Goal: Task Accomplishment & Management: Use online tool/utility

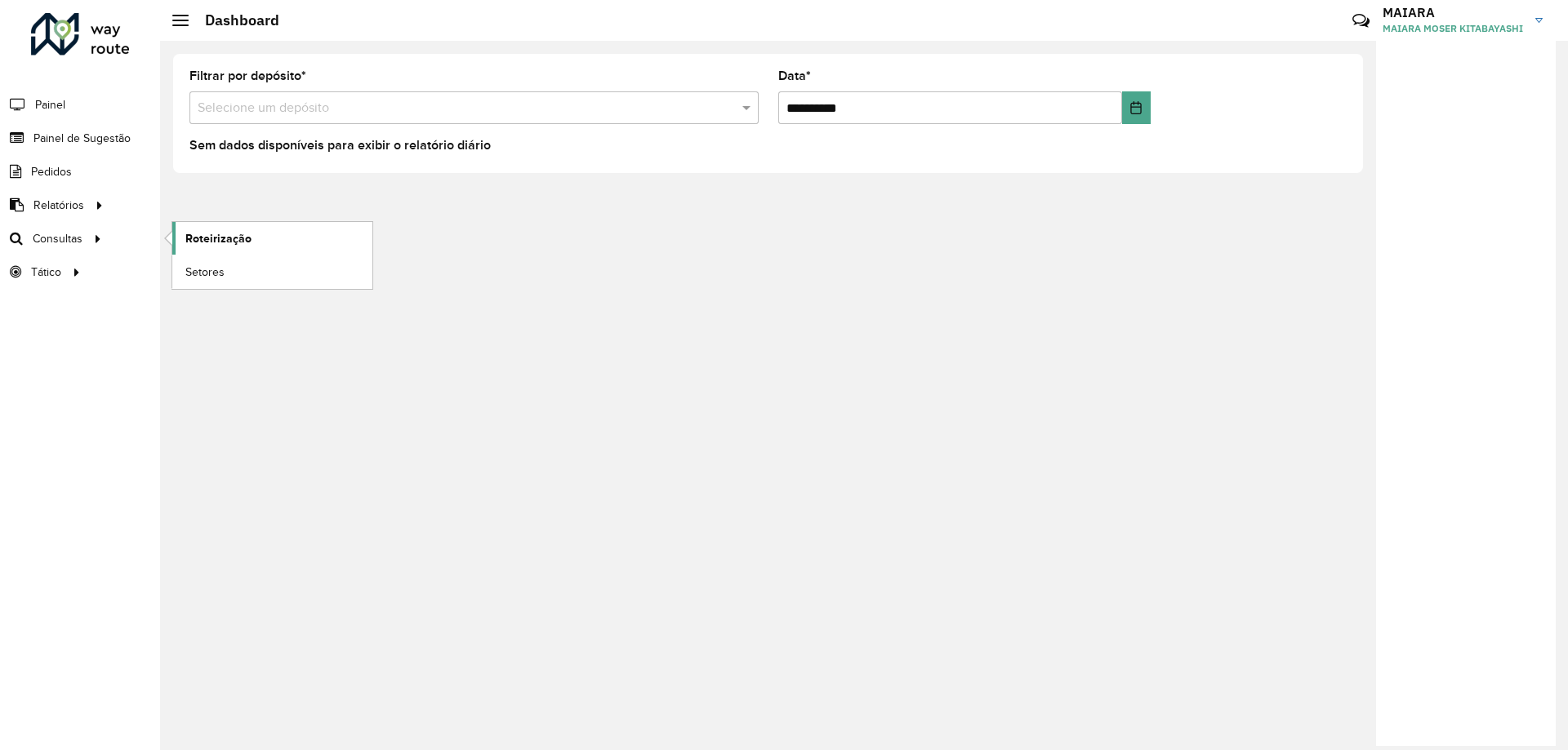
click at [226, 243] on span "Roteirização" at bounding box center [218, 239] width 66 height 17
click at [188, 264] on span "Setores" at bounding box center [205, 272] width 40 height 17
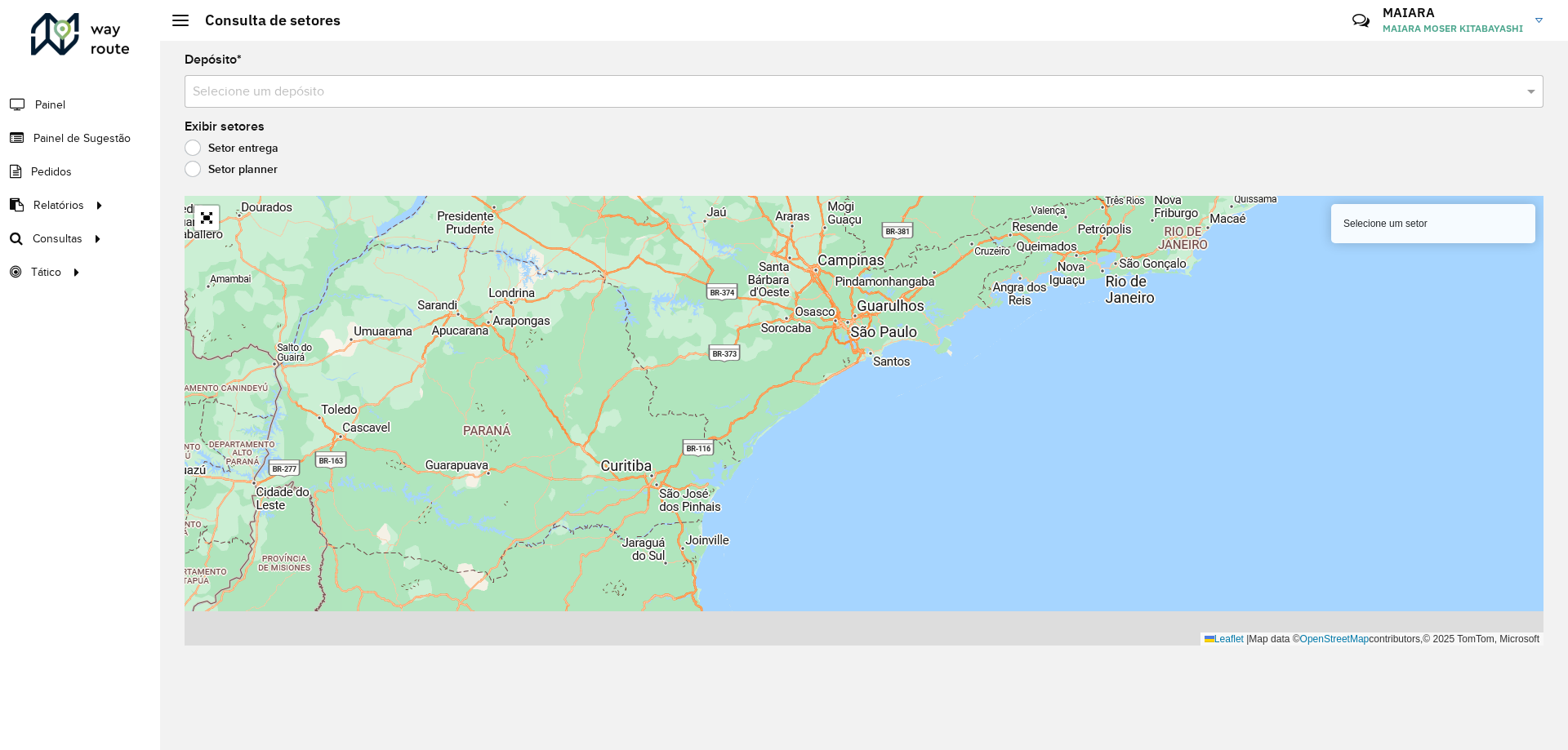
click at [275, 94] on input "text" at bounding box center [847, 92] width 1309 height 20
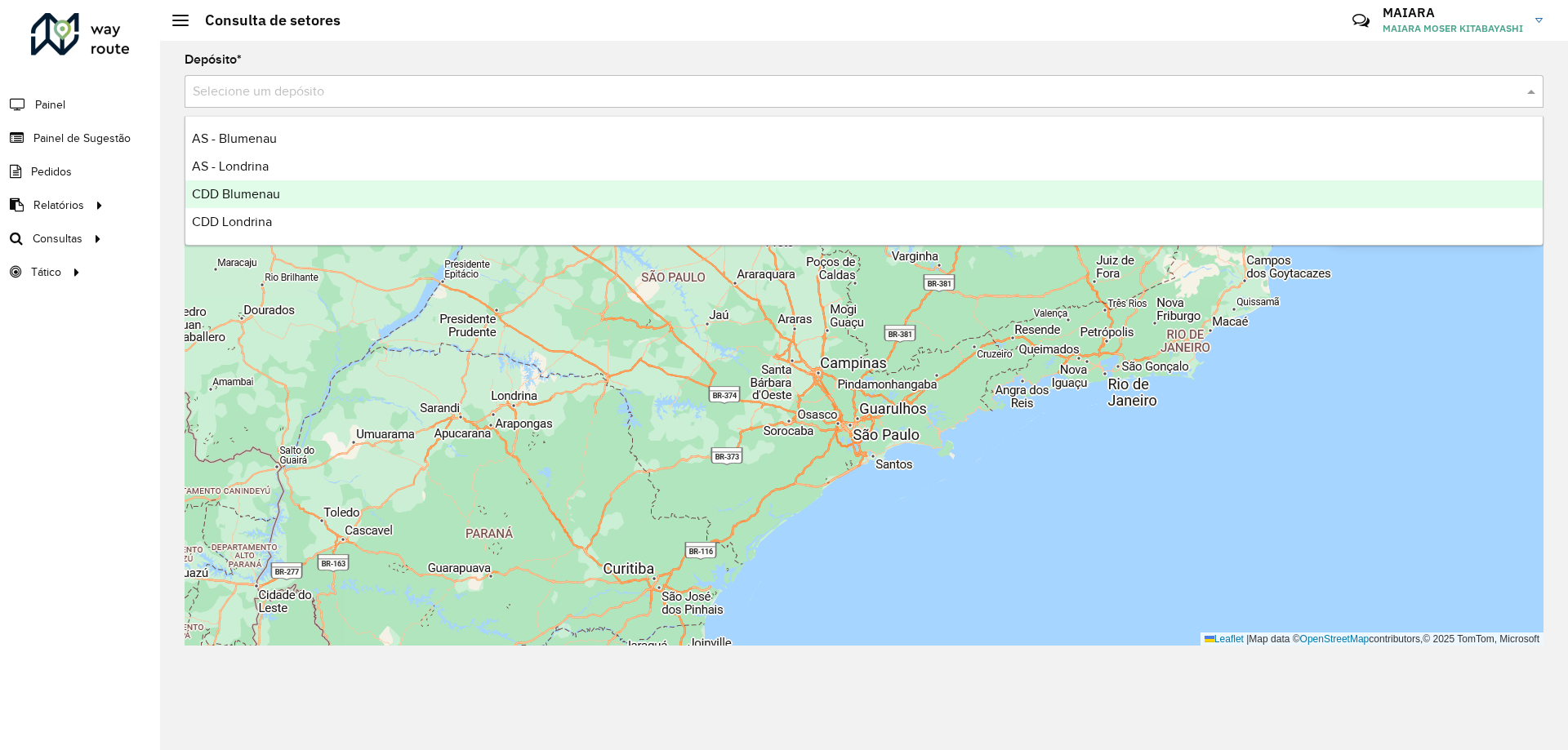
click at [278, 198] on span "CDD Blumenau" at bounding box center [236, 194] width 88 height 14
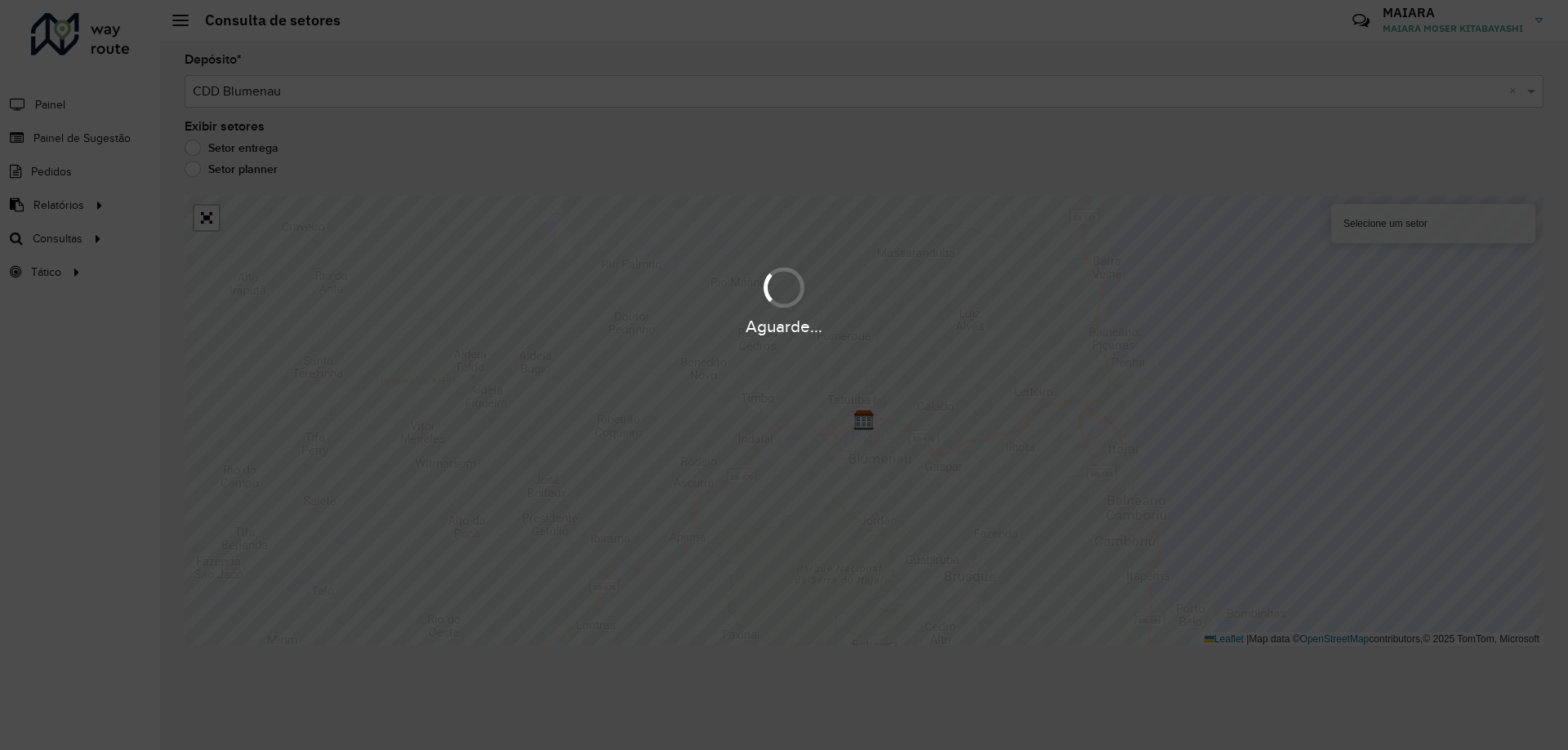
click at [1341, 218] on div "Selecione um setor" at bounding box center [1432, 224] width 204 height 40
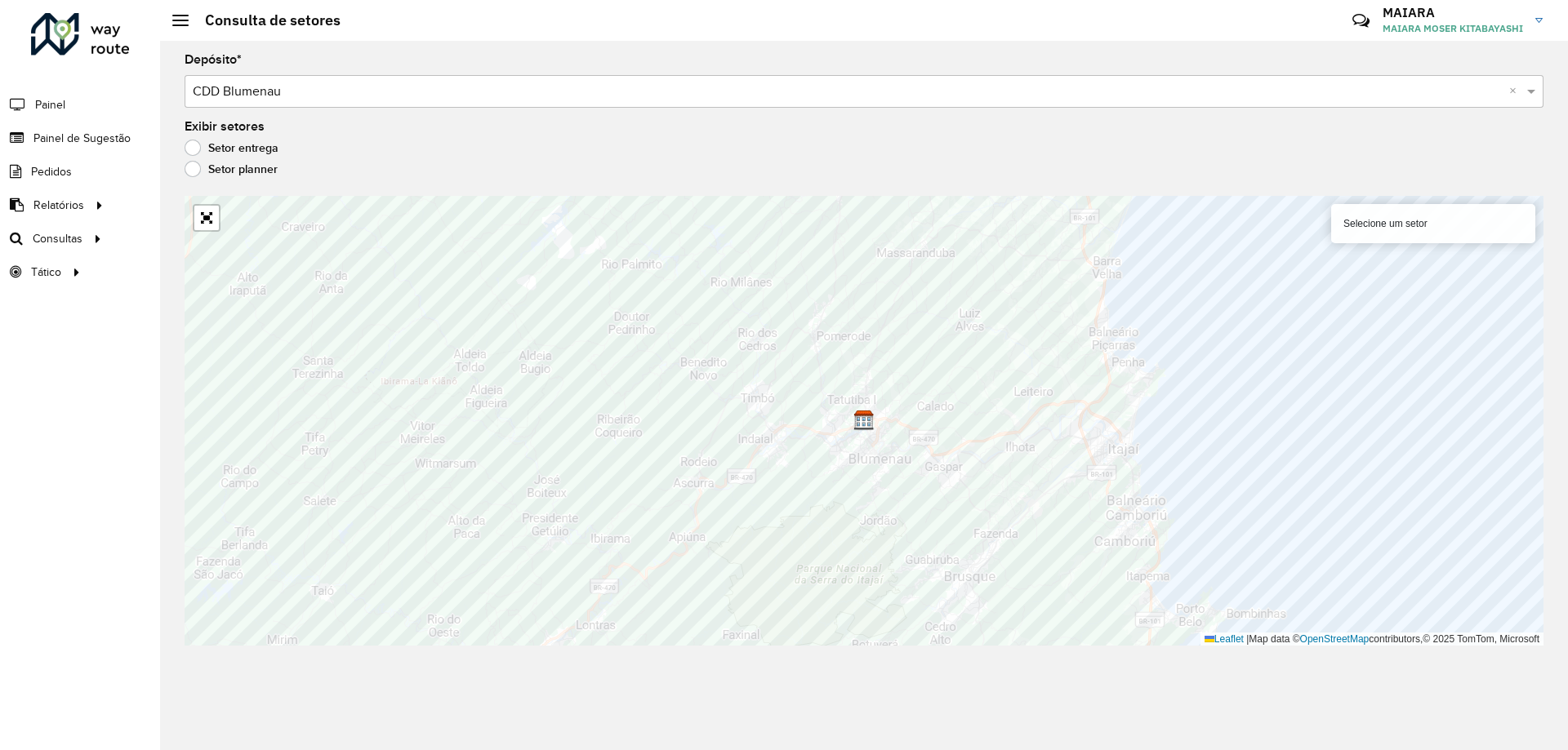
click at [1358, 218] on div "Selecione um setor" at bounding box center [1432, 224] width 204 height 40
click at [1370, 218] on div "Selecione um setor" at bounding box center [1432, 224] width 204 height 40
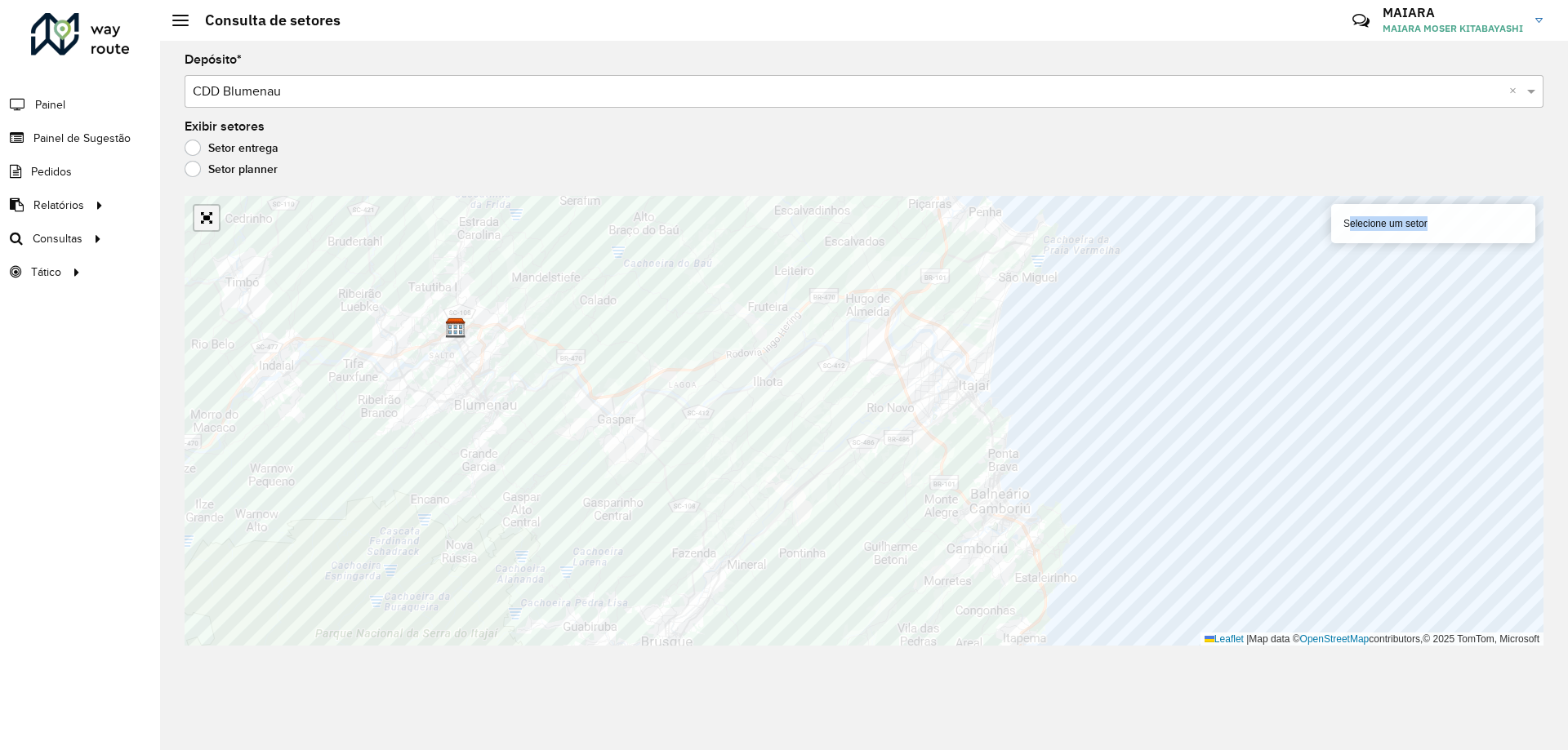
click at [205, 221] on link "Abrir mapa em tela cheia" at bounding box center [206, 218] width 24 height 24
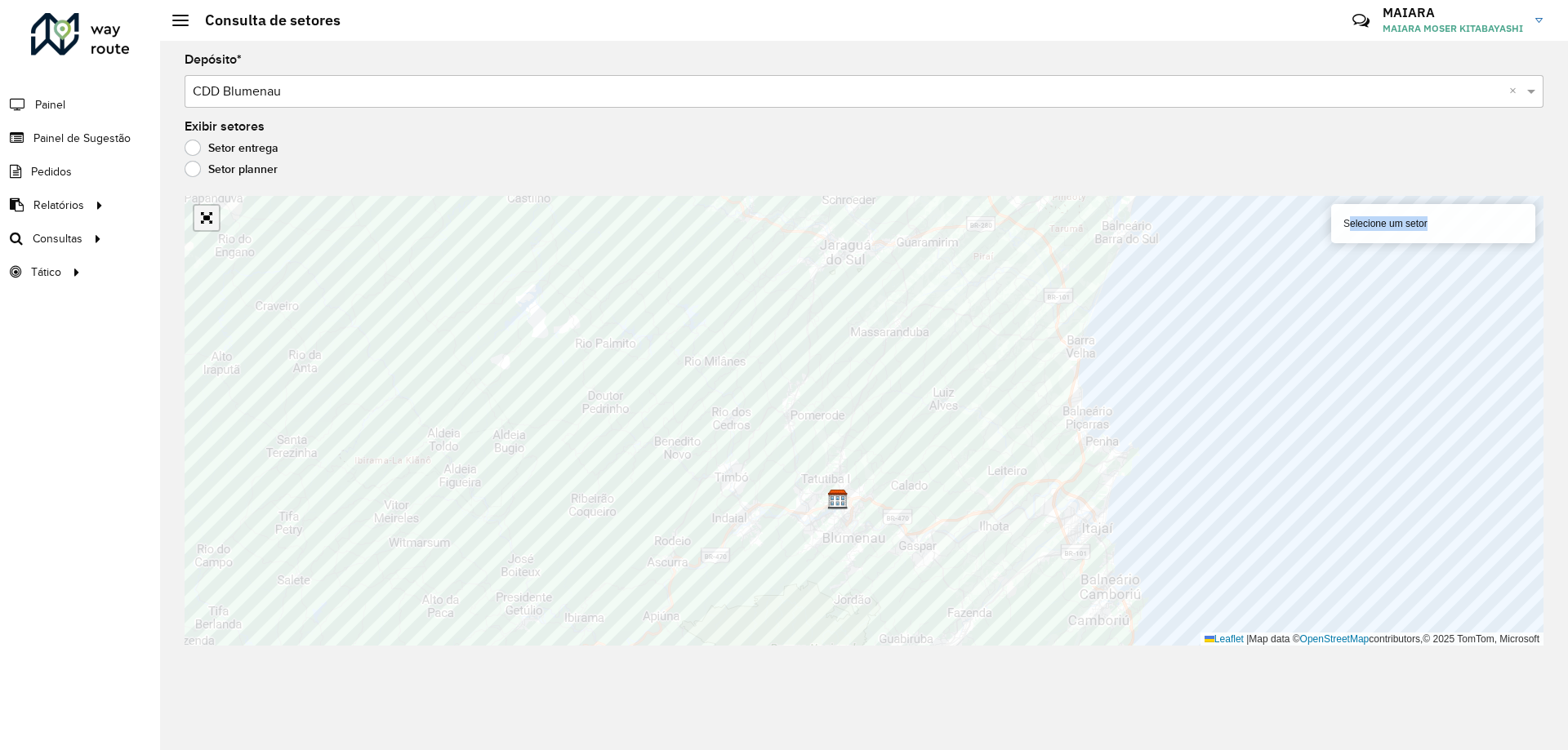
click at [200, 215] on link "Abrir mapa em tela cheia" at bounding box center [206, 218] width 24 height 24
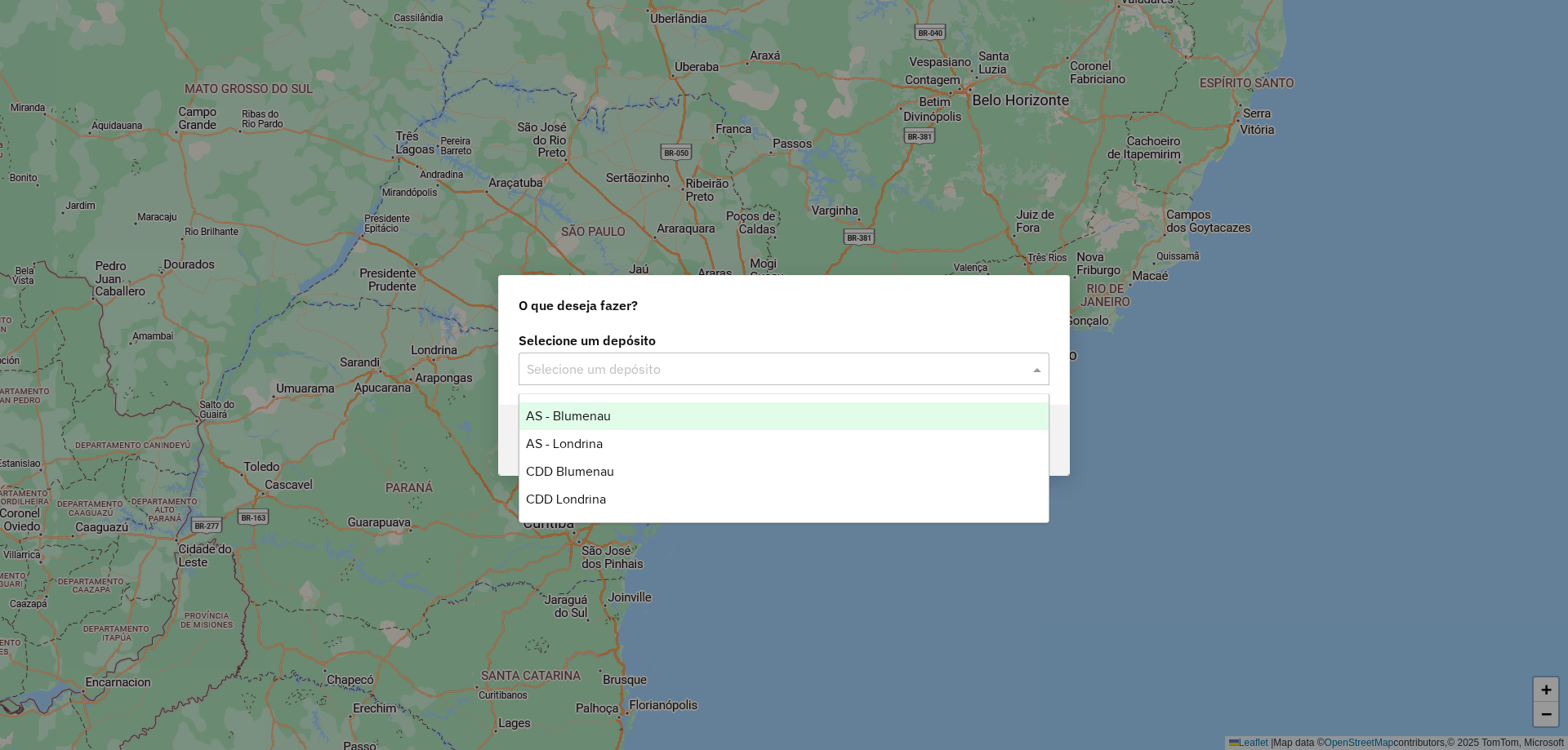
click at [634, 379] on div "Selecione um depósito" at bounding box center [784, 369] width 531 height 33
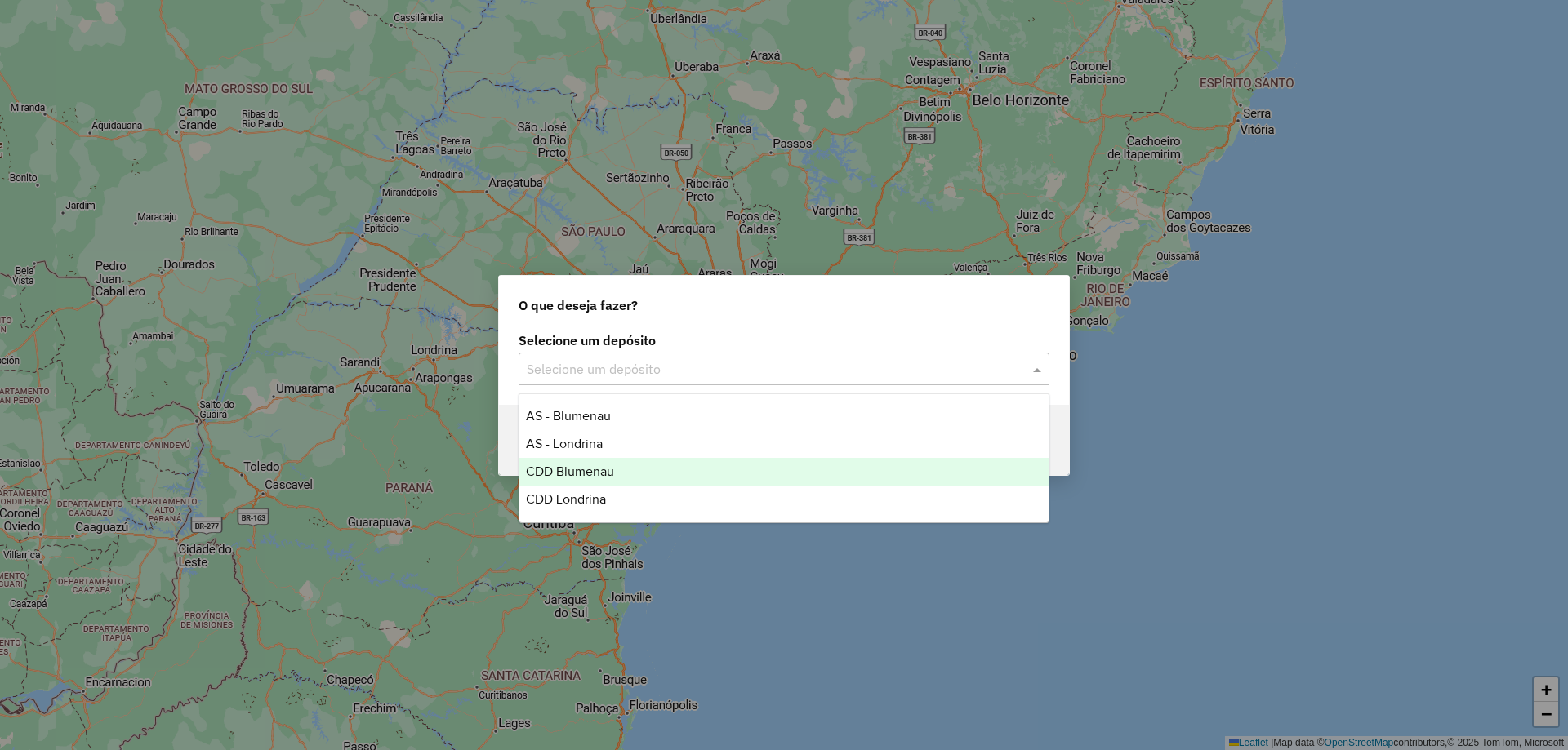
click at [620, 460] on div "CDD Blumenau" at bounding box center [784, 471] width 529 height 27
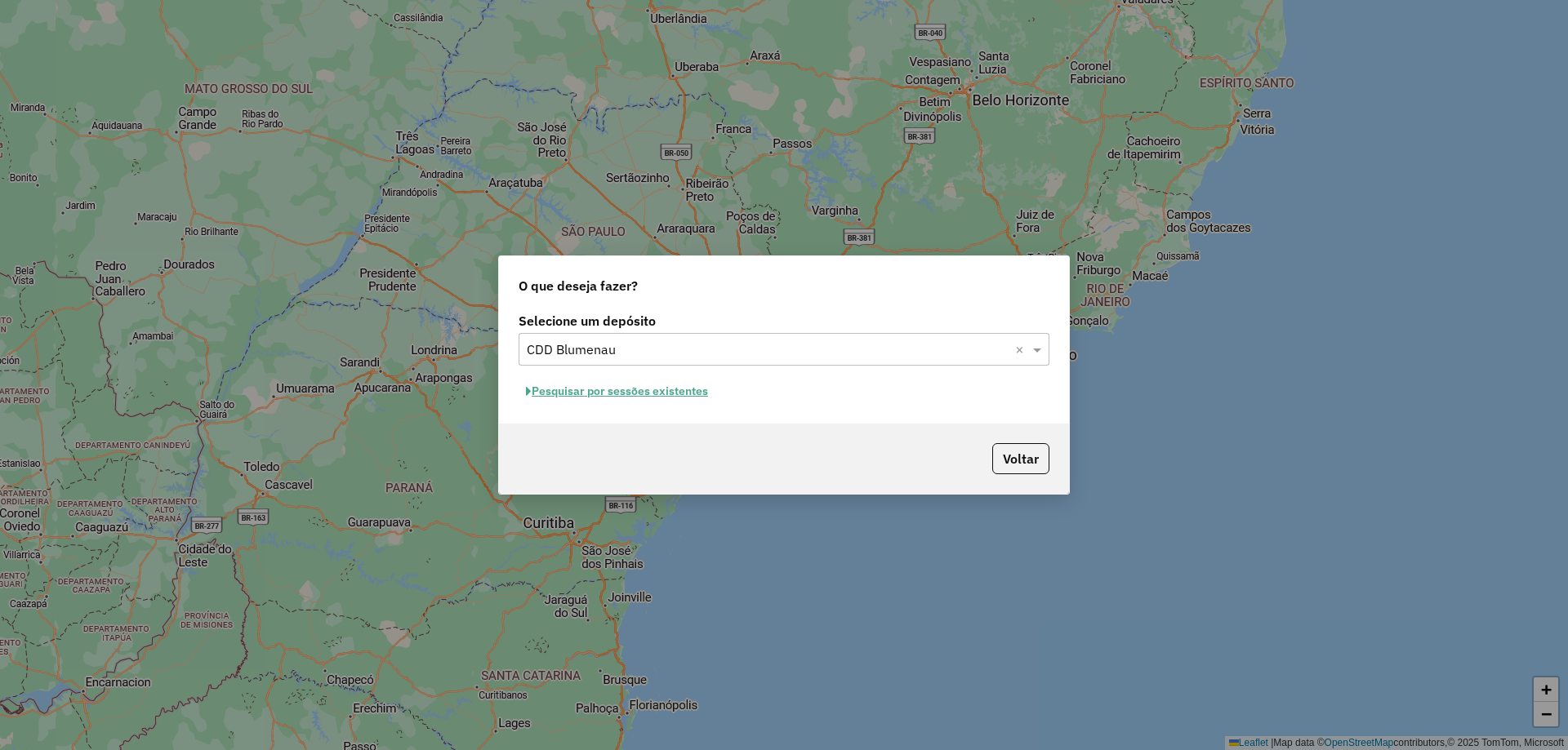
click at [581, 391] on button "Pesquisar por sessões existentes" at bounding box center [616, 391] width 197 height 25
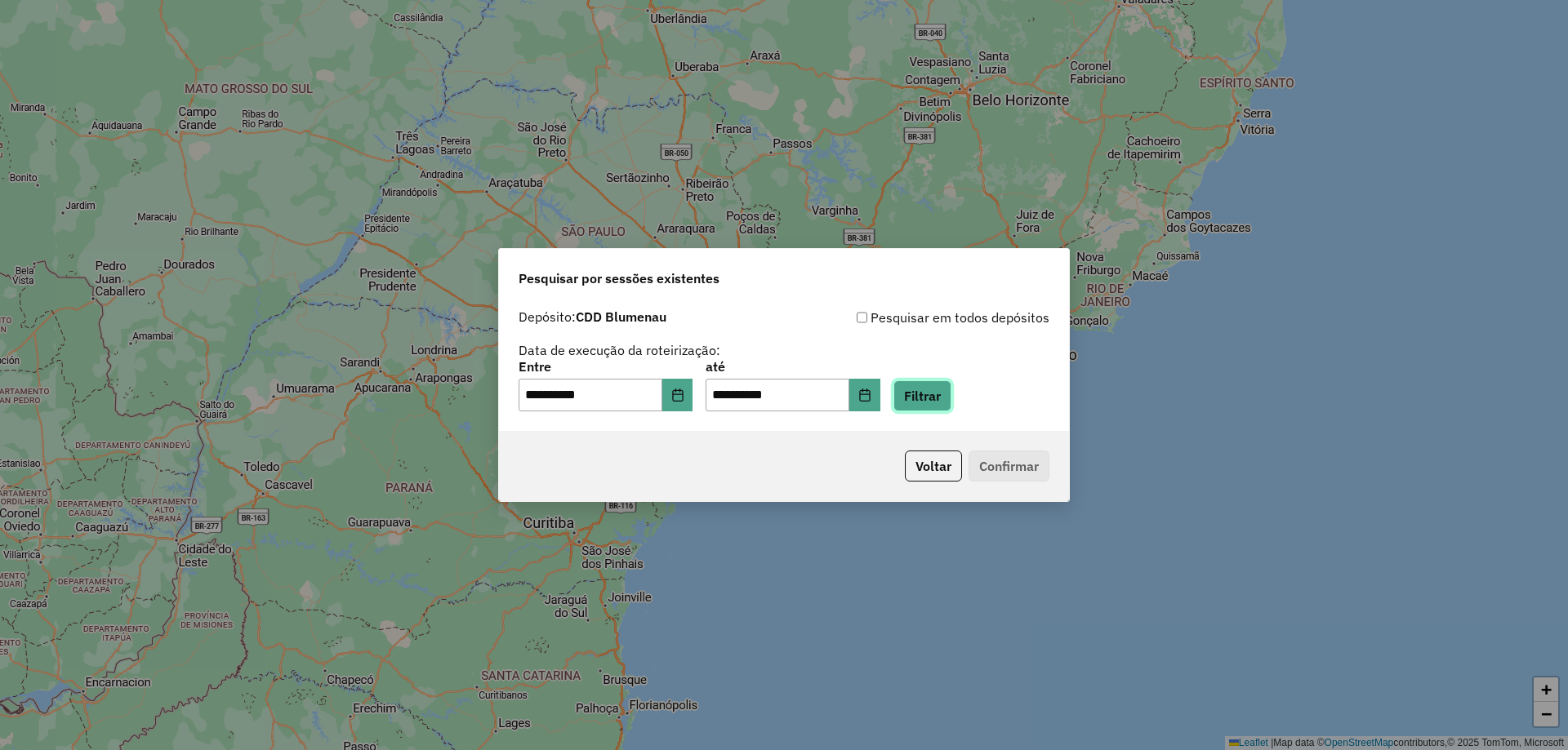
click at [948, 400] on button "Filtrar" at bounding box center [922, 395] width 58 height 31
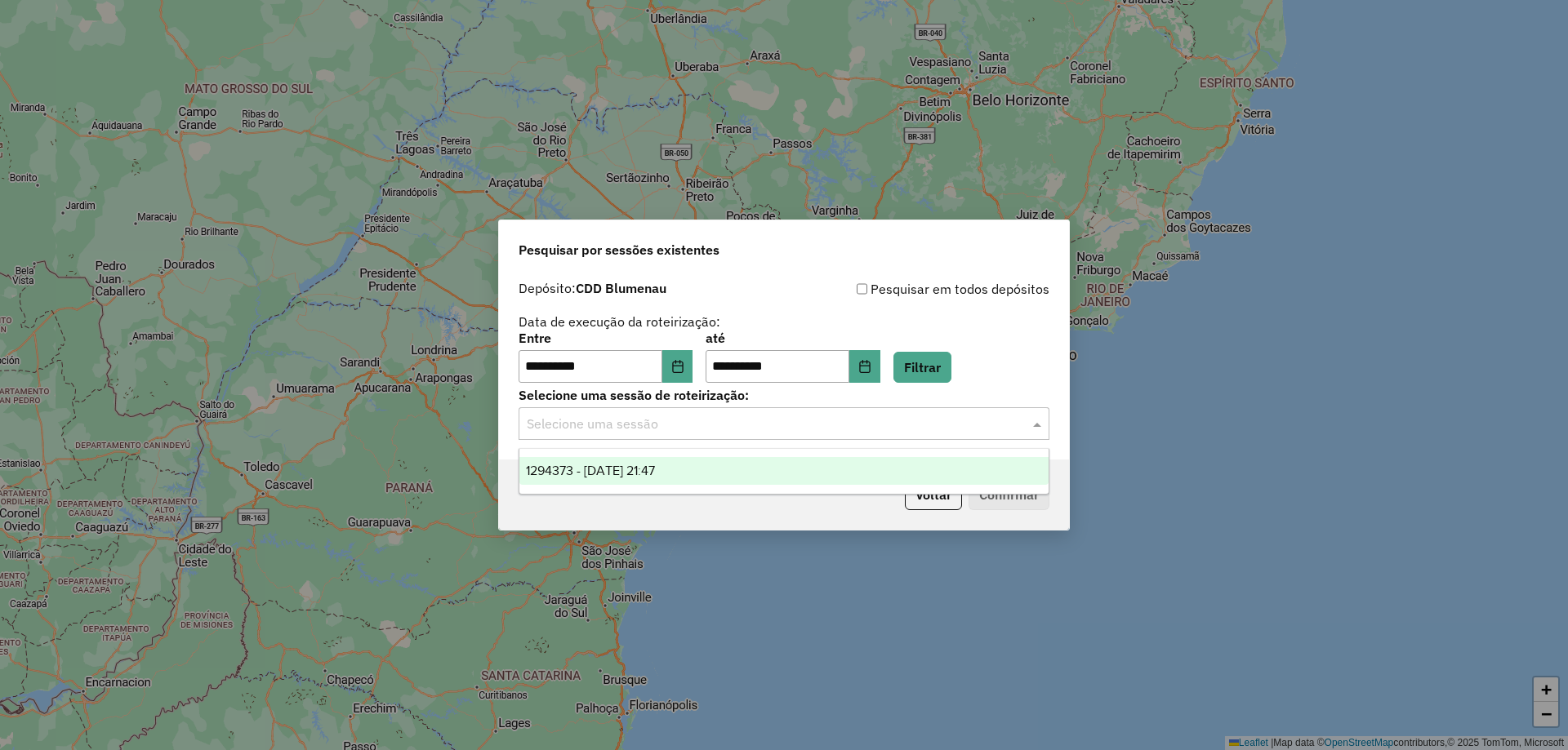
click at [768, 434] on div "Selecione uma sessão" at bounding box center [784, 423] width 531 height 33
click at [627, 475] on span "1294373 - 14/10/2025 21:47" at bounding box center [590, 471] width 129 height 14
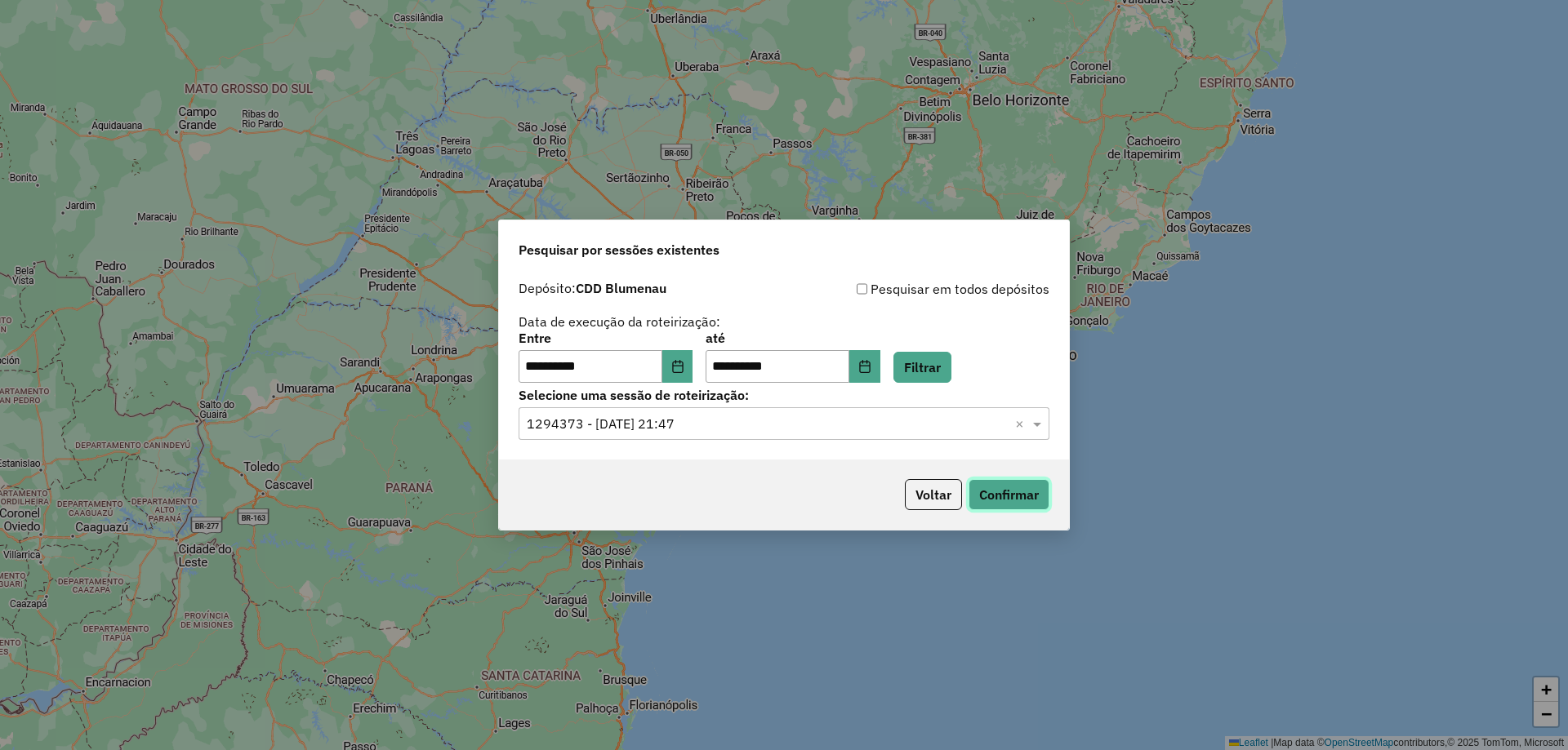
click at [995, 491] on button "Confirmar" at bounding box center [1009, 494] width 81 height 31
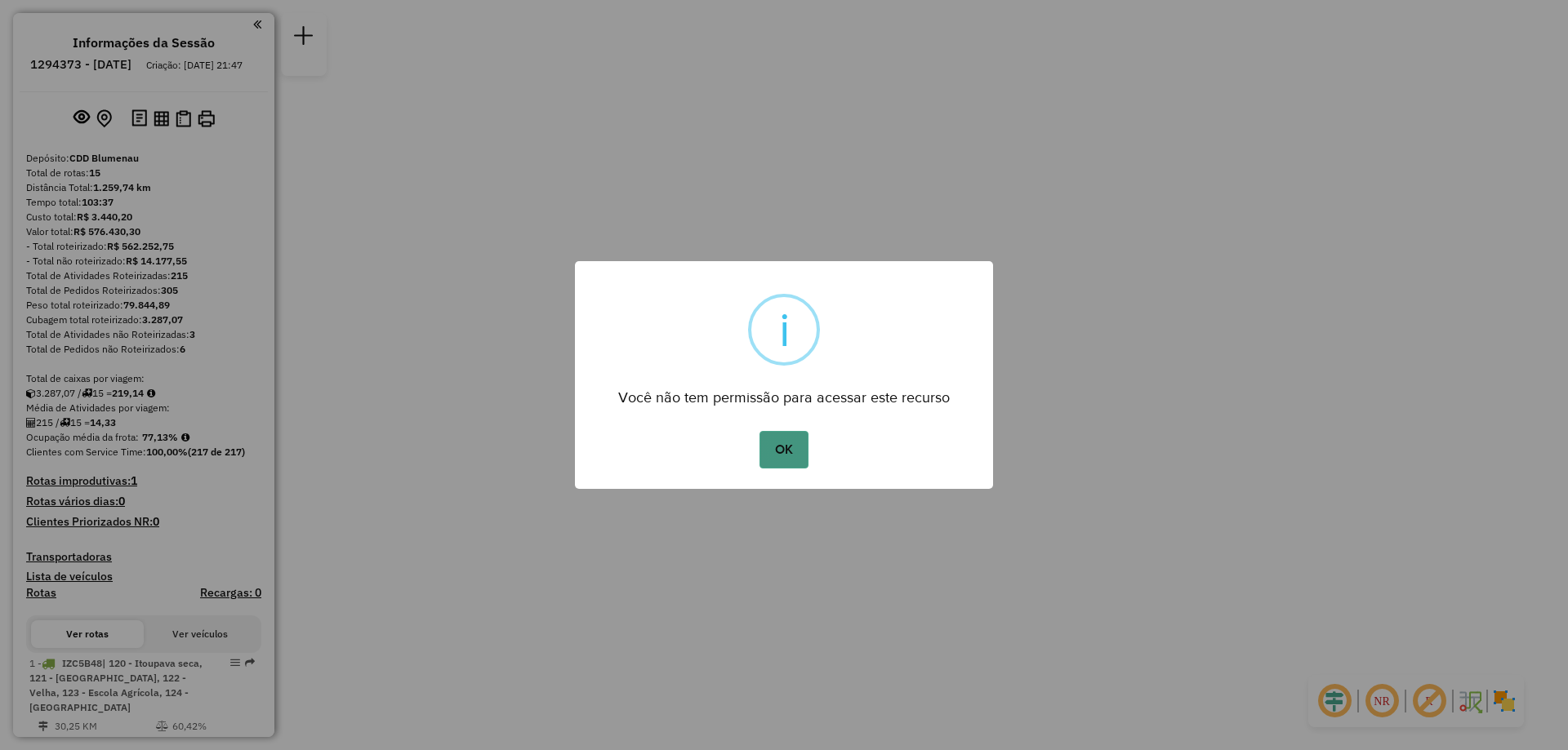
click at [783, 459] on button "OK" at bounding box center [783, 450] width 48 height 38
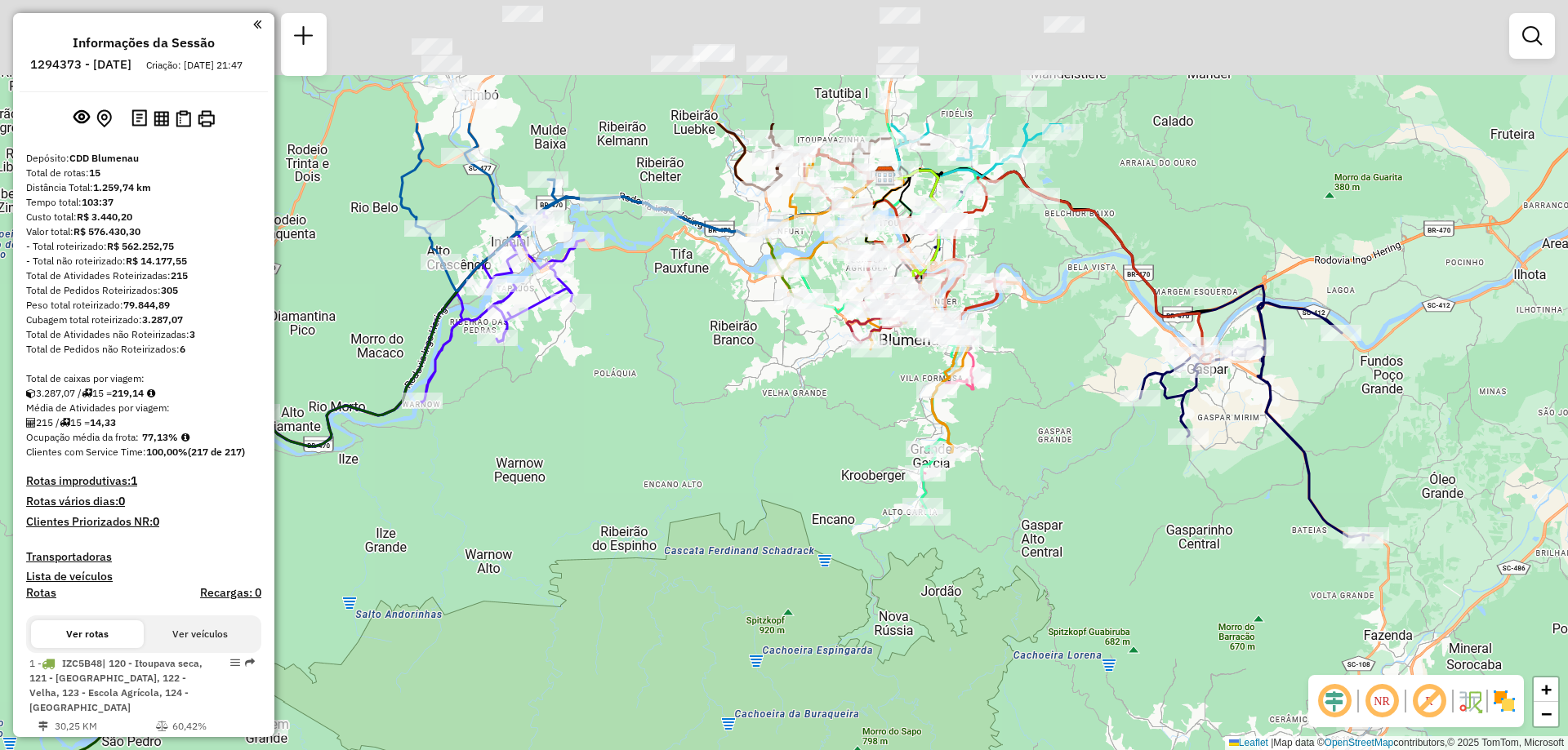
drag, startPoint x: 554, startPoint y: 407, endPoint x: 570, endPoint y: 446, distance: 42.2
click at [570, 446] on div "Janela de atendimento Grade de atendimento Capacidade Transportadoras Veículos …" at bounding box center [784, 375] width 1568 height 750
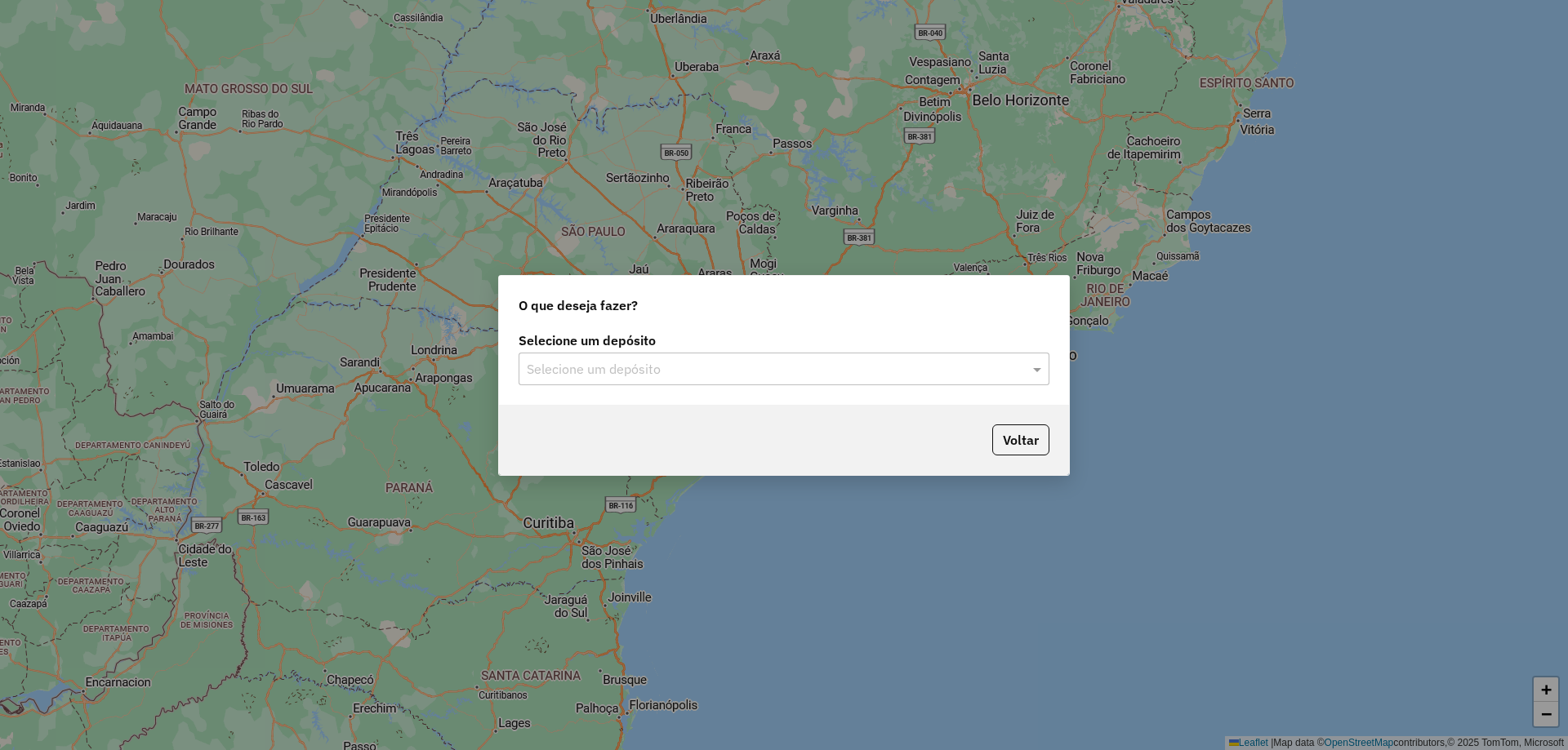
click at [747, 357] on div "Selecione um depósito" at bounding box center [784, 369] width 531 height 33
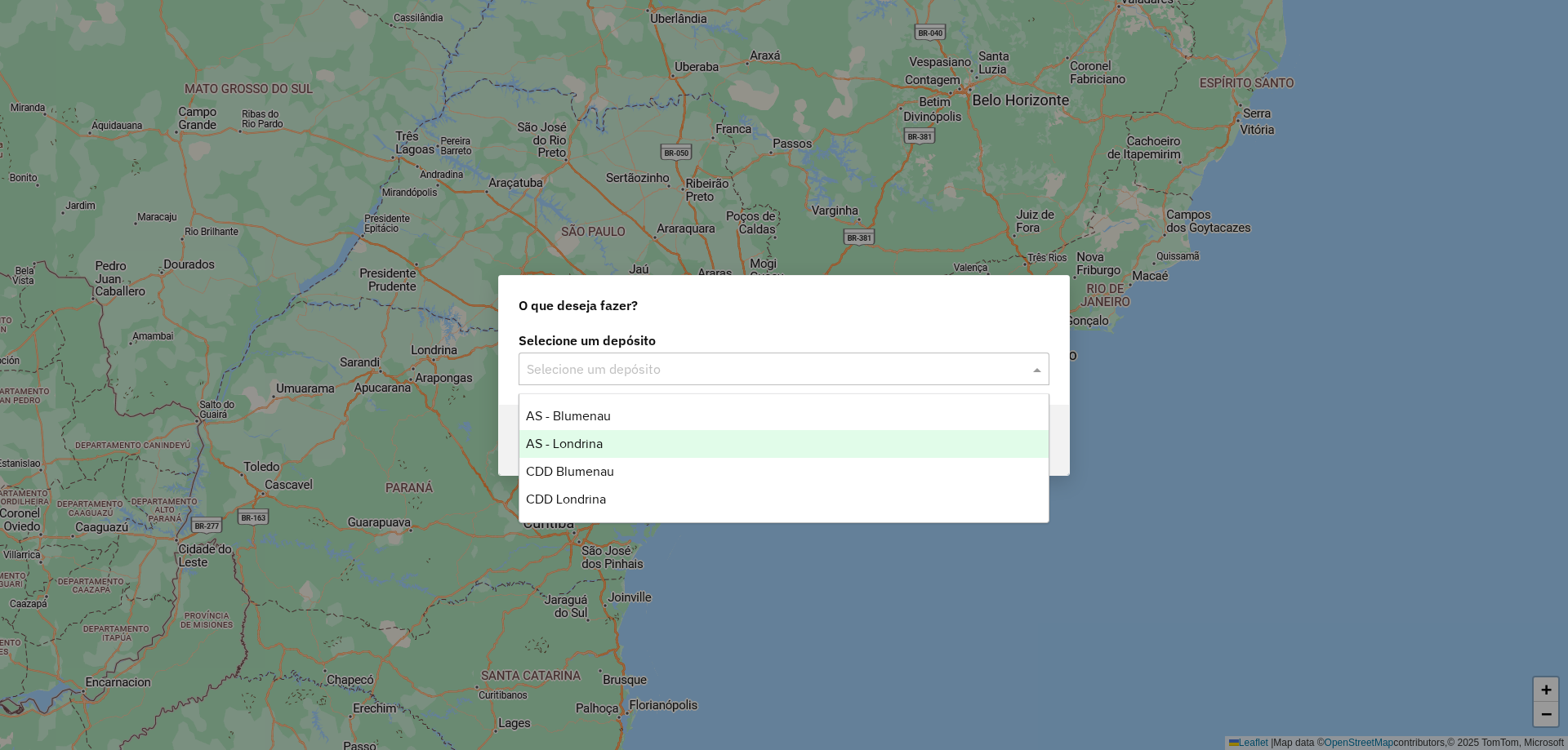
click at [600, 465] on span "CDD Blumenau" at bounding box center [570, 471] width 88 height 14
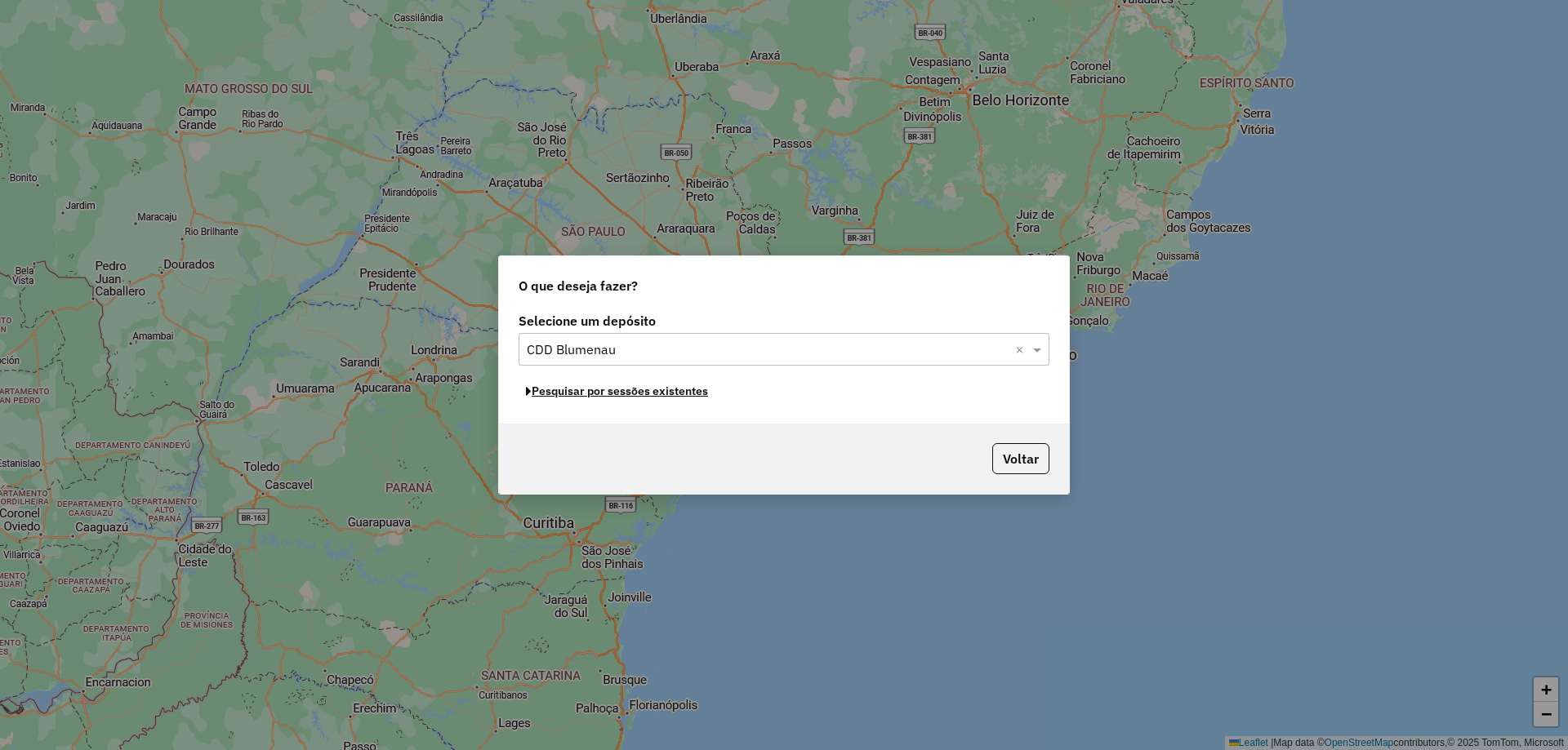
click at [581, 391] on button "Pesquisar por sessões existentes" at bounding box center [616, 391] width 197 height 25
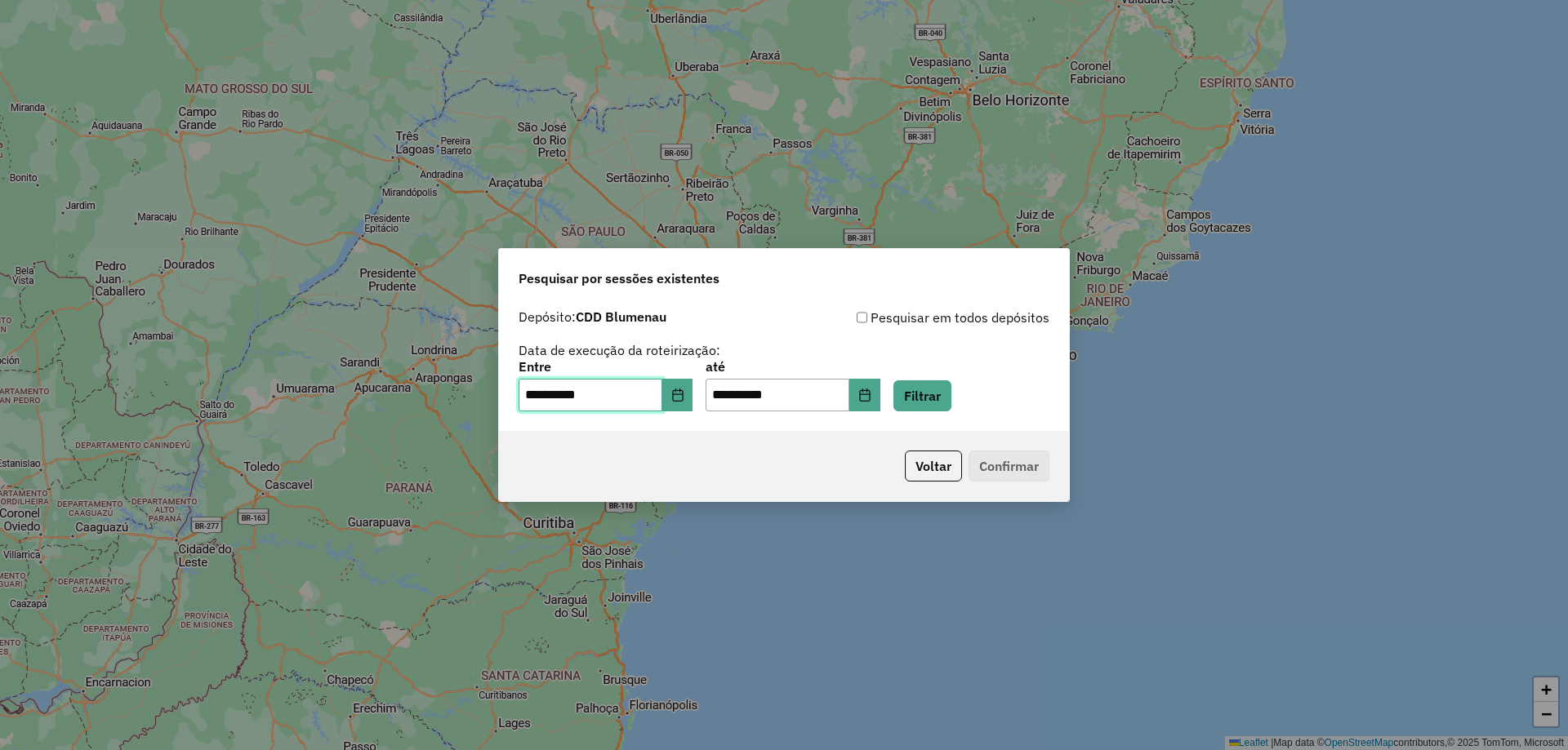
drag, startPoint x: 536, startPoint y: 391, endPoint x: 513, endPoint y: 395, distance: 23.3
click at [513, 395] on div "**********" at bounding box center [783, 366] width 569 height 130
type input "**********"
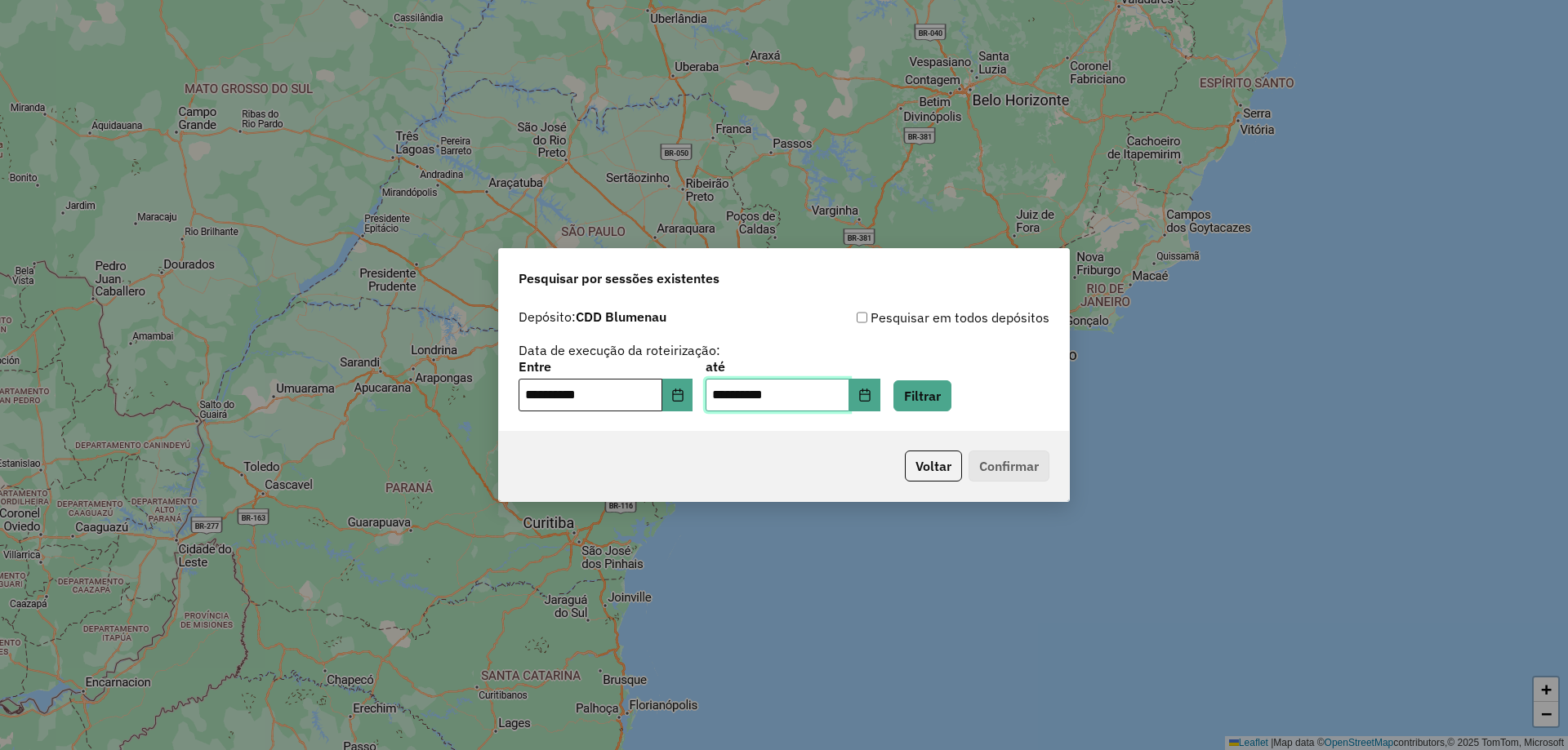
type input "**********"
drag, startPoint x: 539, startPoint y: 390, endPoint x: 512, endPoint y: 390, distance: 27.0
click at [512, 390] on div "**********" at bounding box center [783, 366] width 569 height 130
click at [952, 396] on button "Filtrar" at bounding box center [922, 395] width 58 height 31
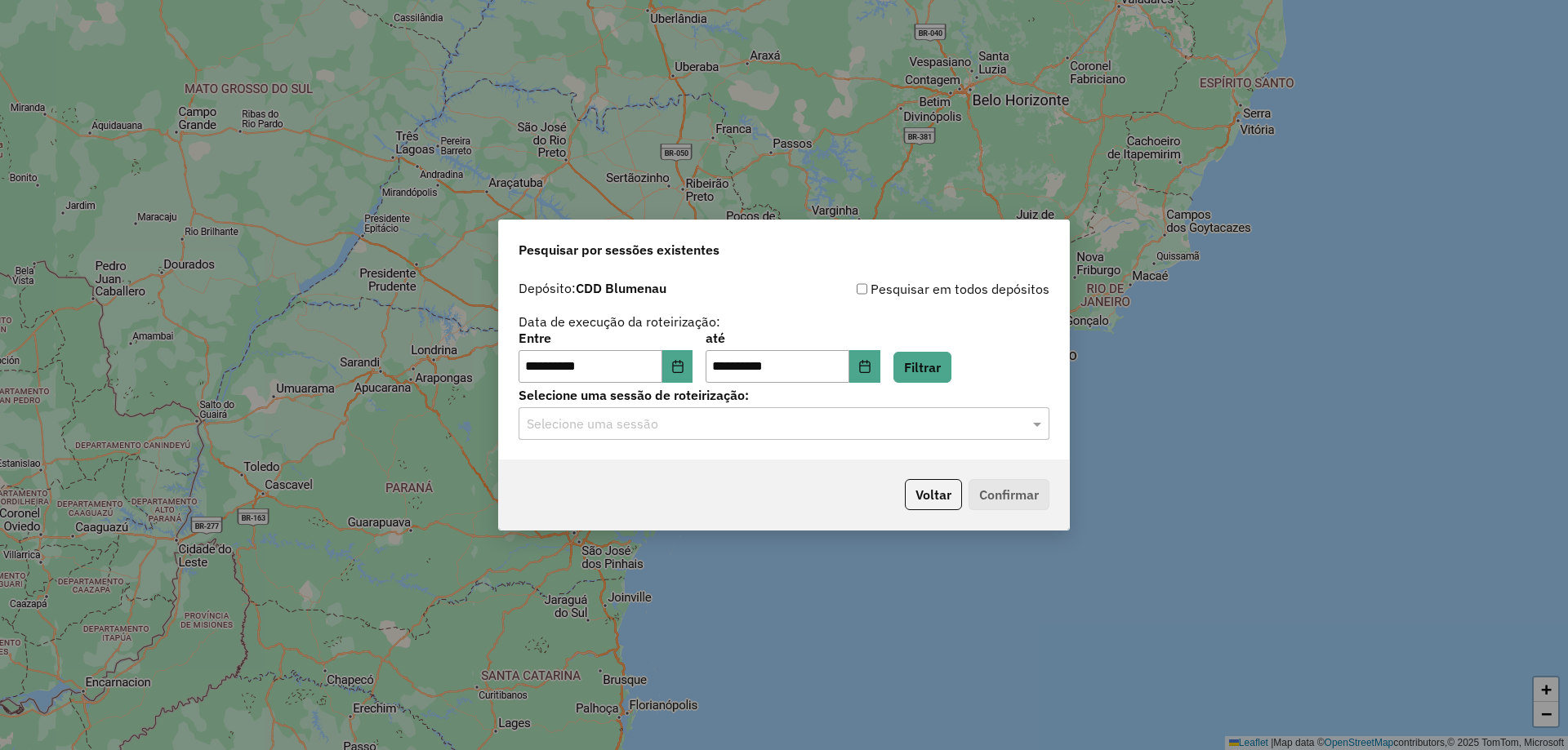
click at [902, 404] on label "Selecione uma sessão de roteirização:" at bounding box center [784, 394] width 531 height 20
click at [826, 438] on div "Selecione uma sessão" at bounding box center [784, 423] width 531 height 33
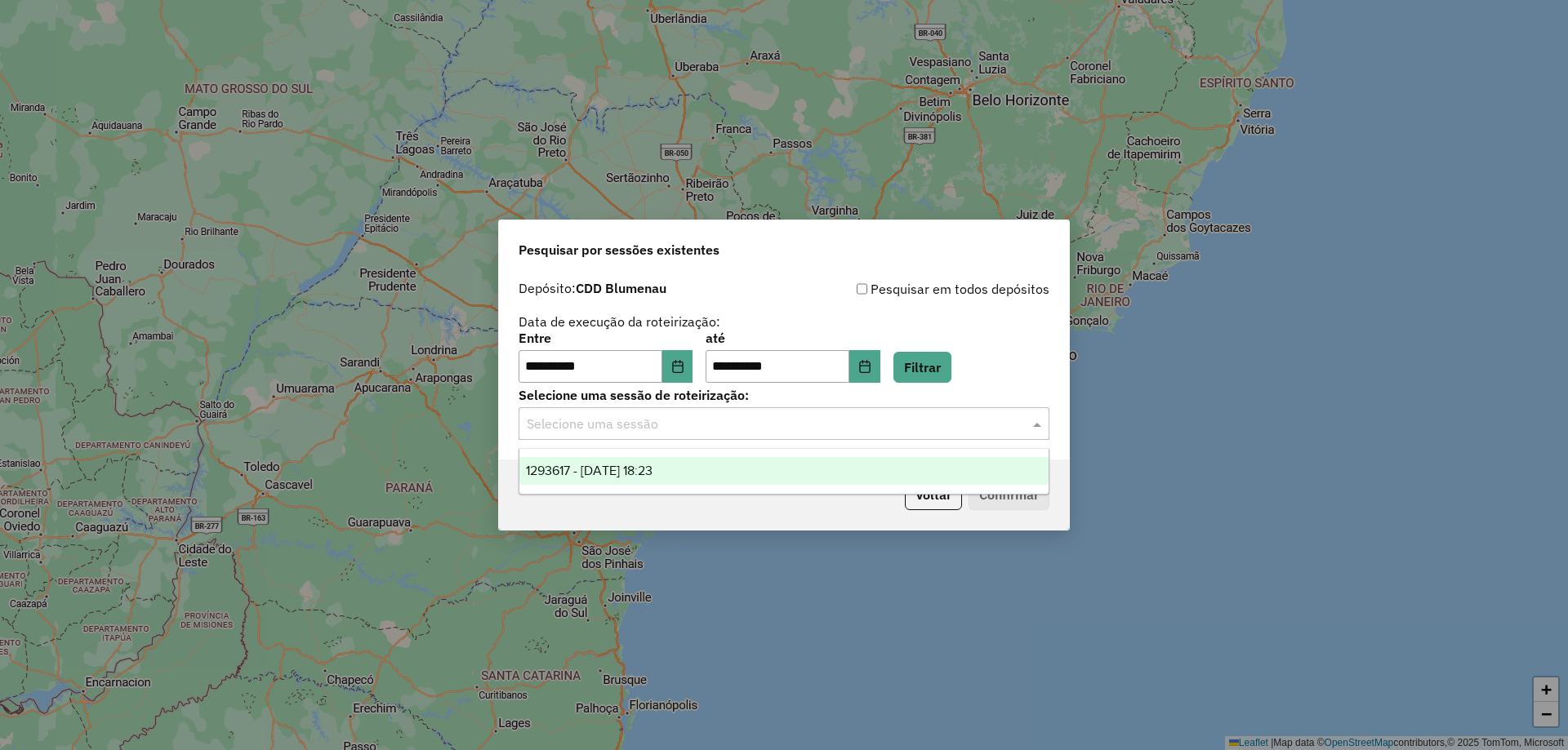
click at [574, 477] on span "1293617 - 13/10/2025 18:23" at bounding box center [589, 471] width 126 height 14
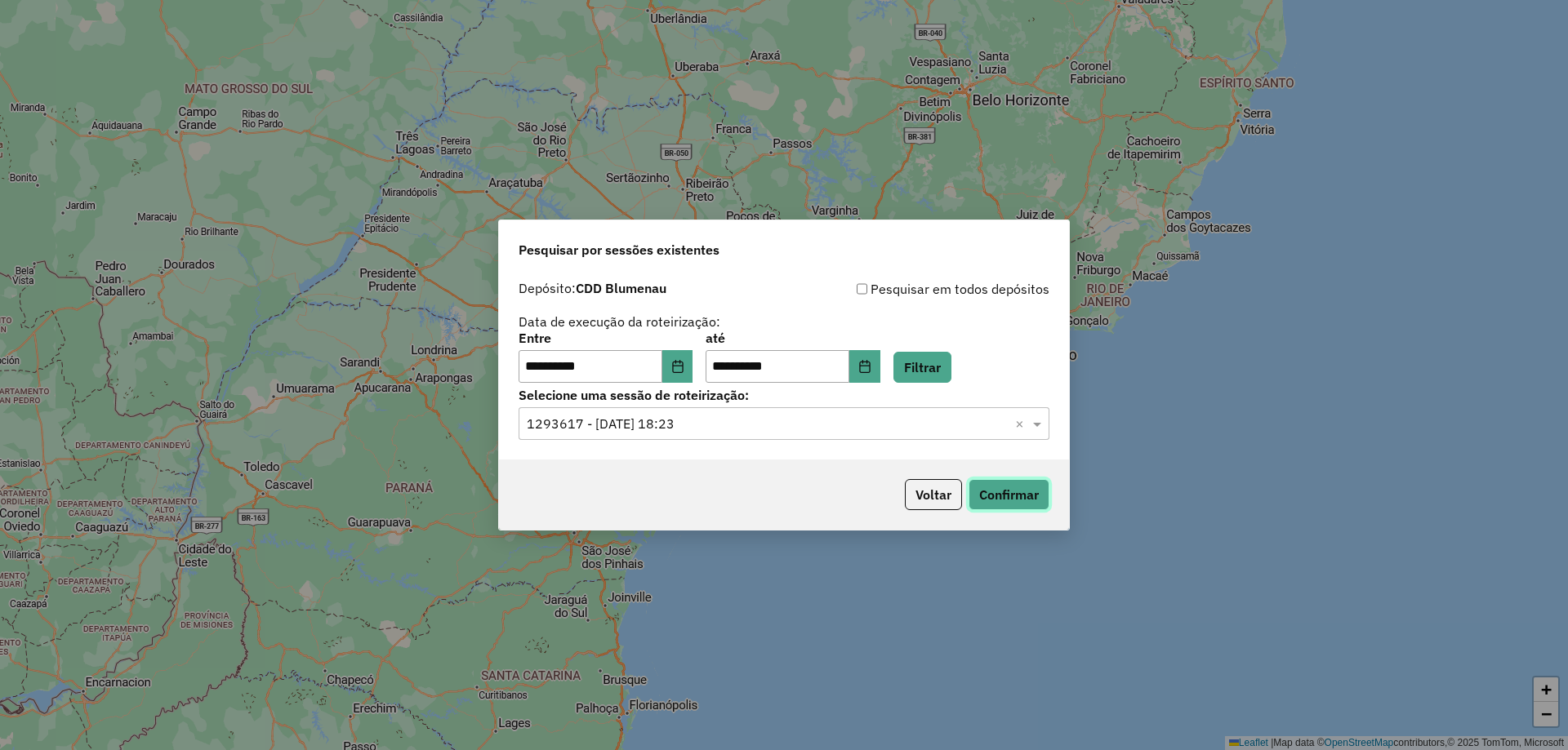
click at [1000, 501] on button "Confirmar" at bounding box center [1009, 494] width 81 height 31
click at [693, 359] on button "Choose Date" at bounding box center [678, 366] width 31 height 33
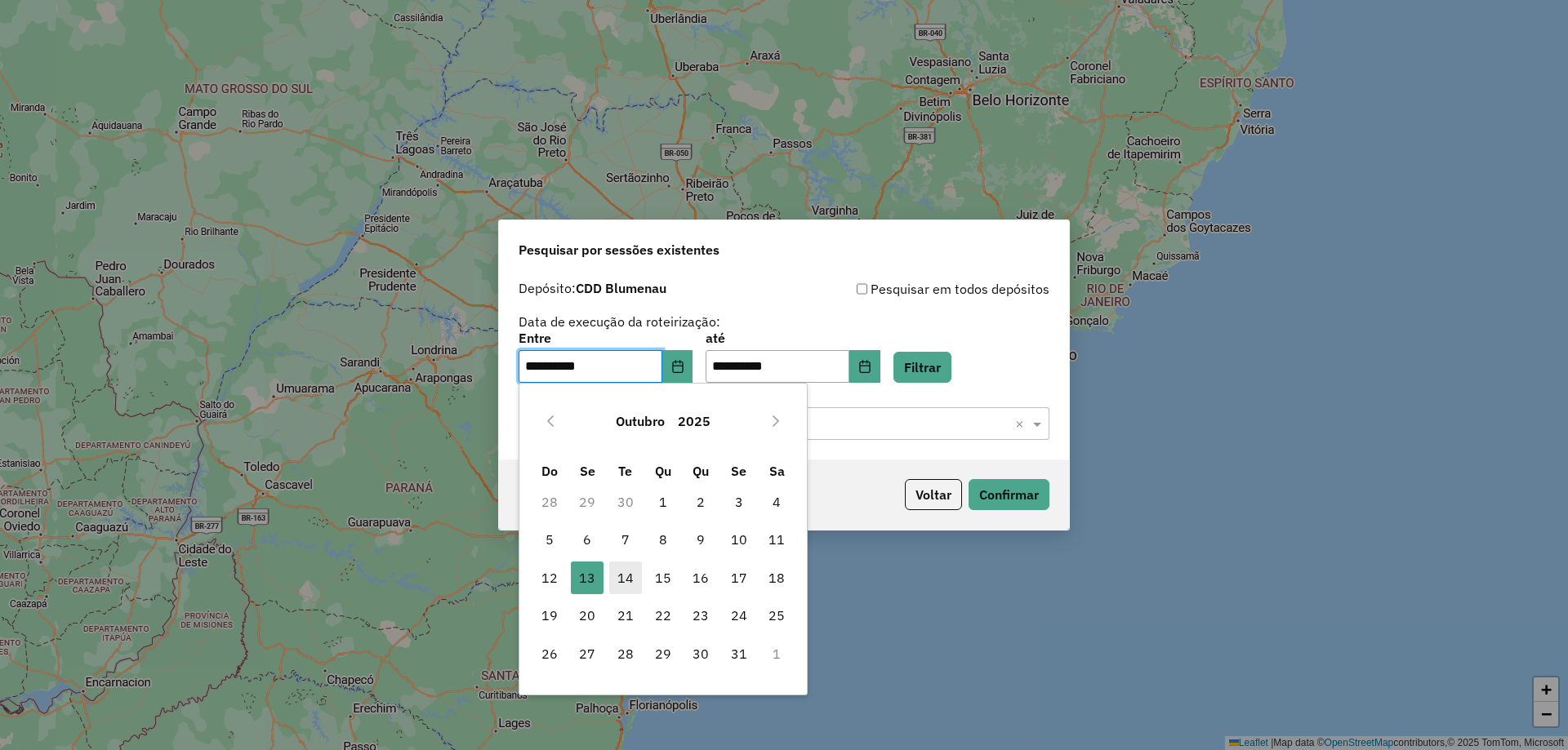
click at [627, 574] on span "14" at bounding box center [625, 578] width 33 height 33
type input "**********"
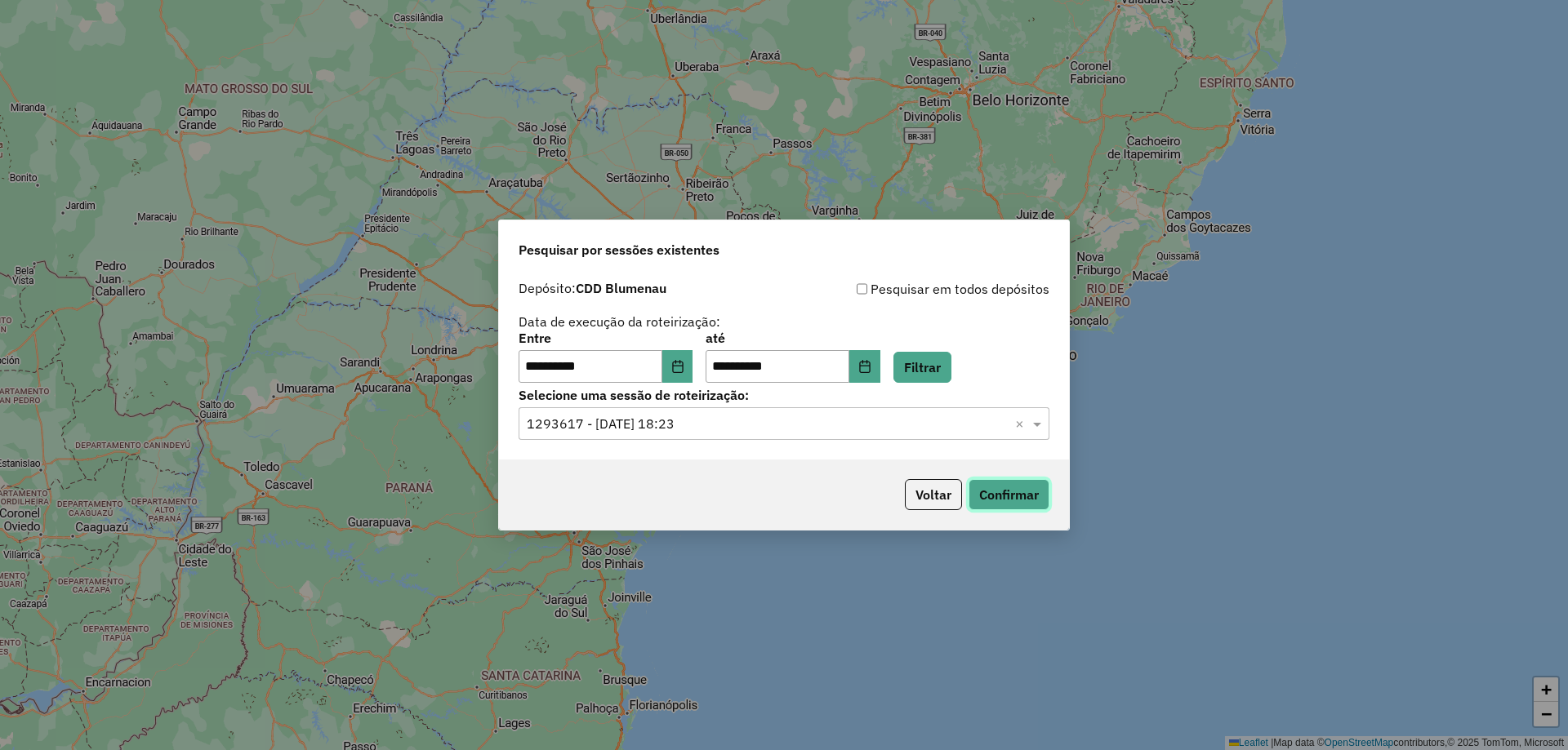
click at [984, 487] on button "Confirmar" at bounding box center [1009, 494] width 81 height 31
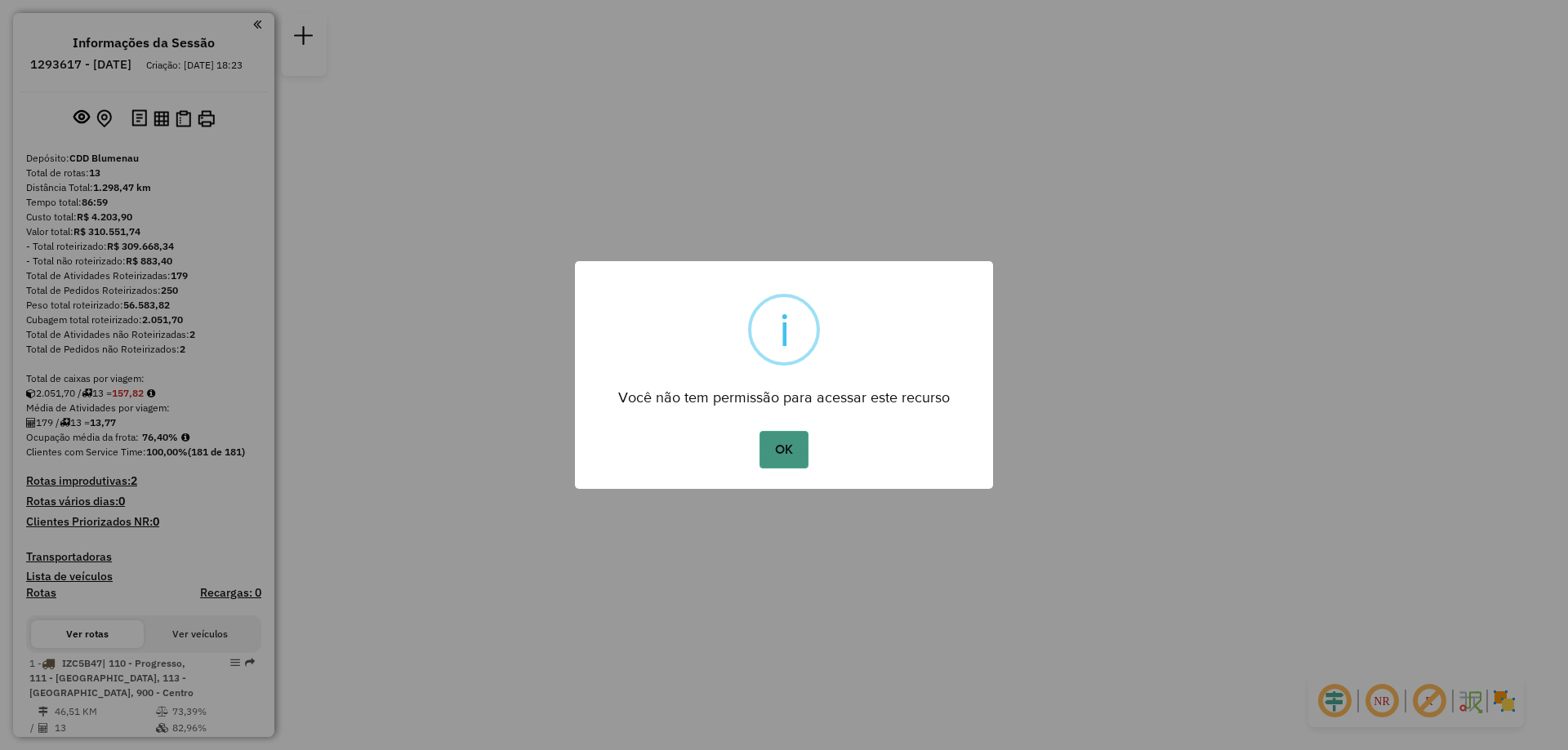
click at [789, 440] on button "OK" at bounding box center [783, 450] width 48 height 38
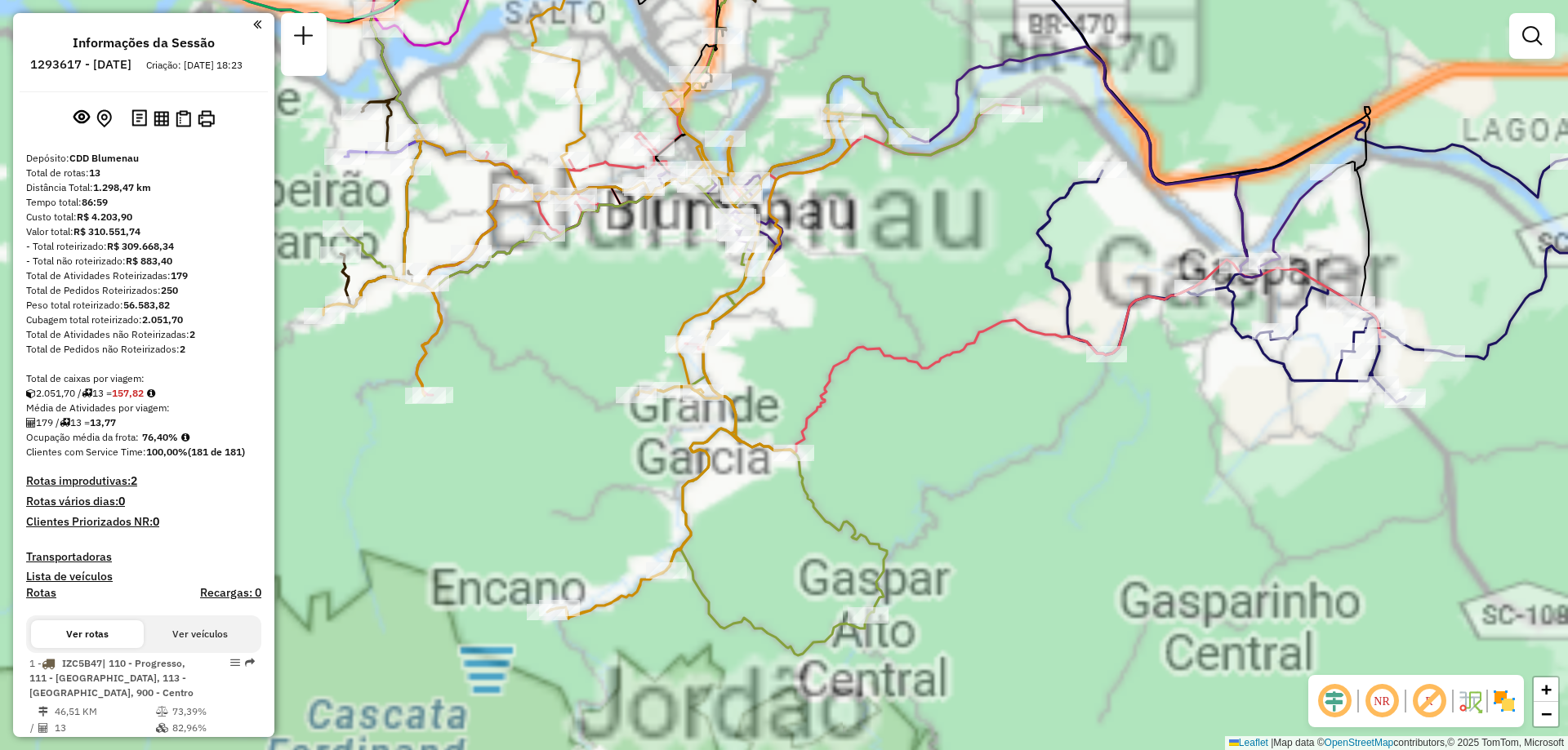
click at [573, 384] on div "Janela de atendimento Grade de atendimento Capacidade Transportadoras Veículos …" at bounding box center [784, 375] width 1568 height 750
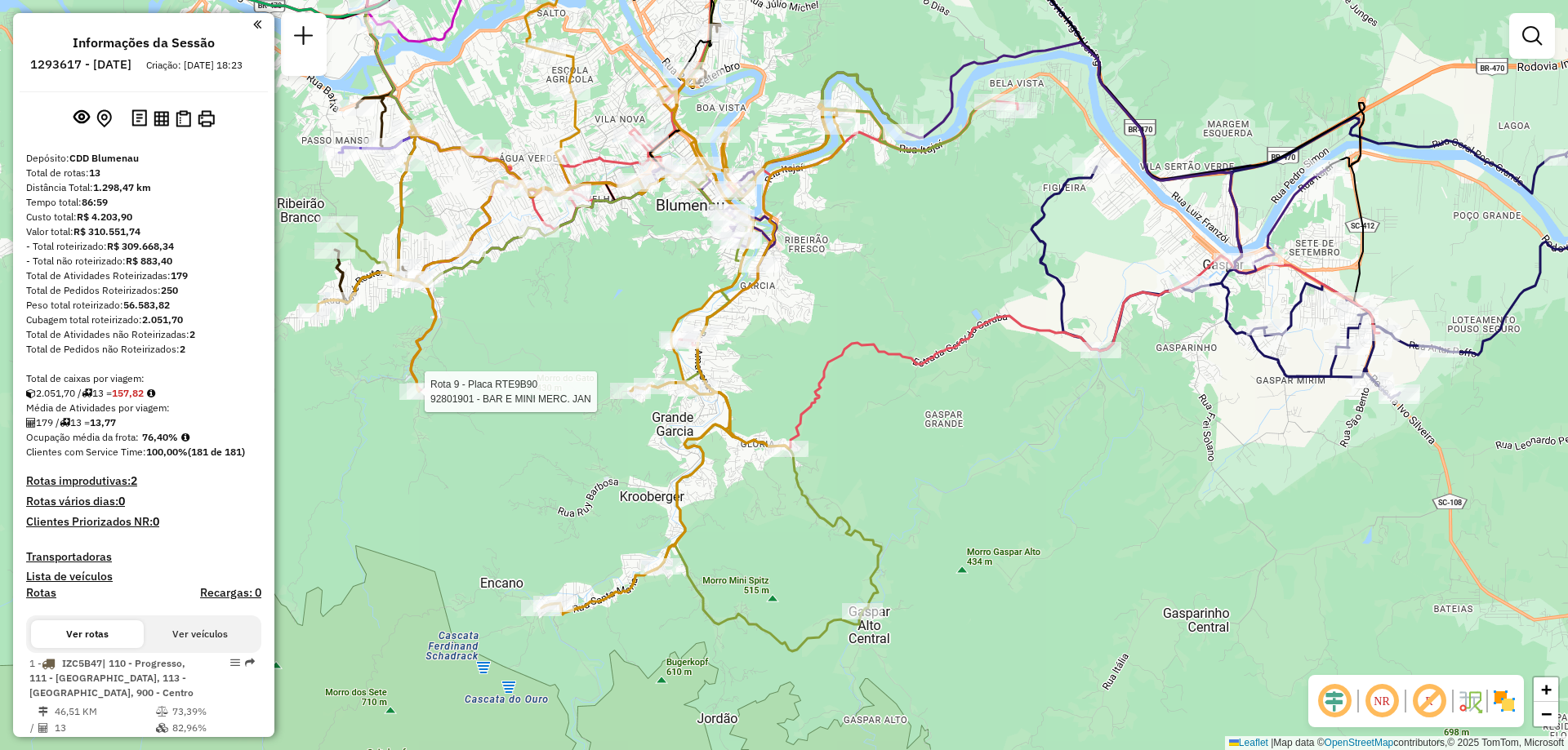
select select "**********"
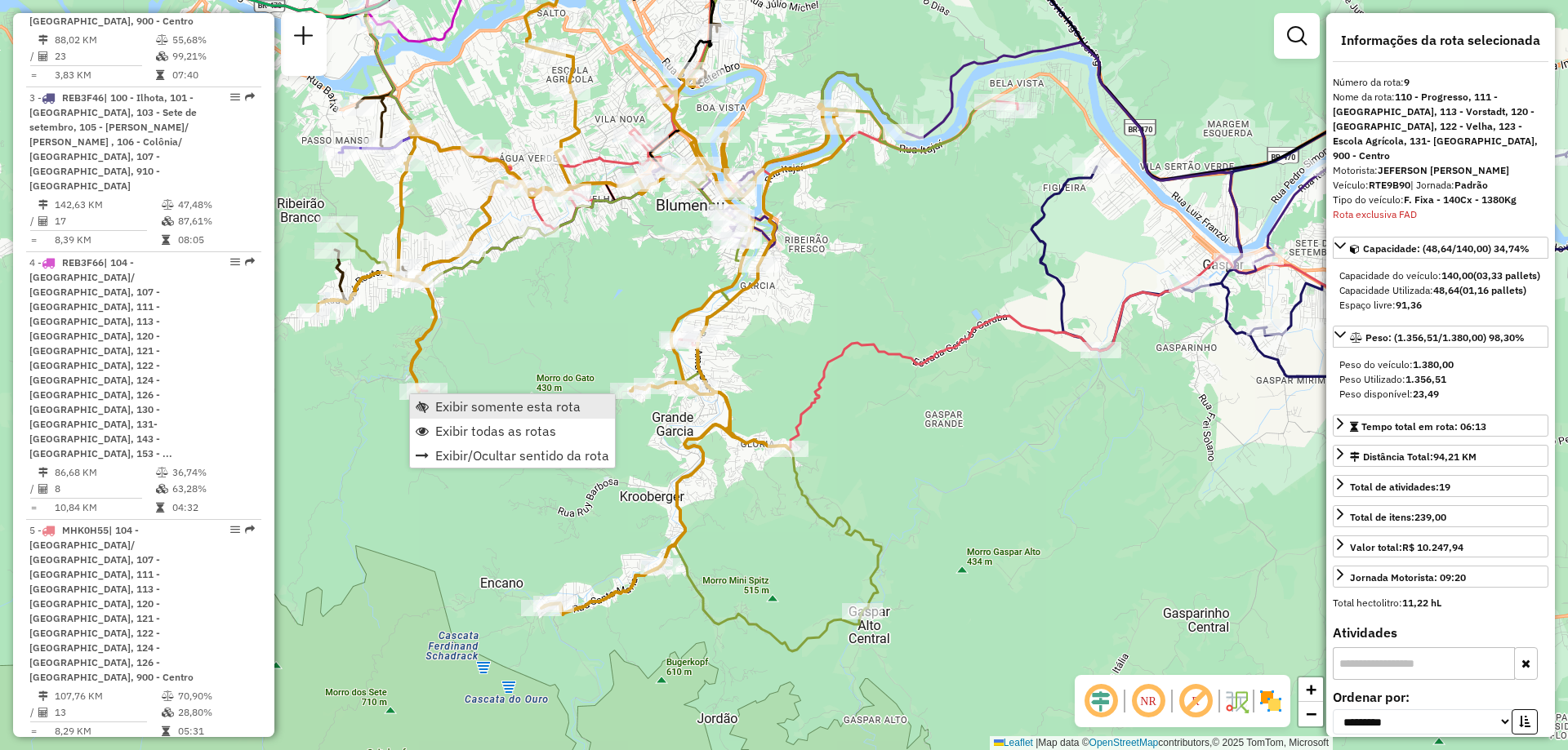
click at [447, 409] on span "Exibir somente esta rota" at bounding box center [507, 407] width 145 height 13
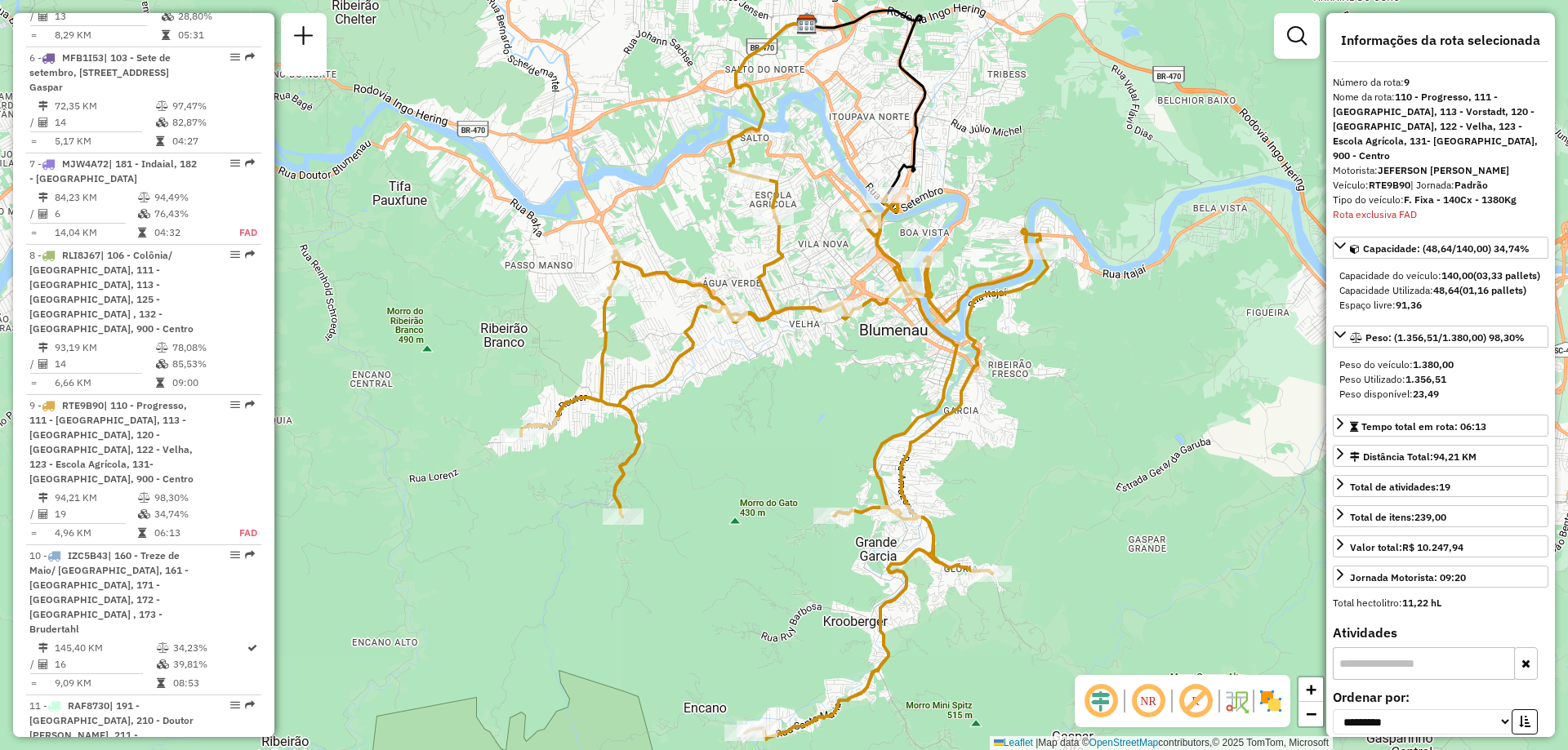
scroll to position [1736, 0]
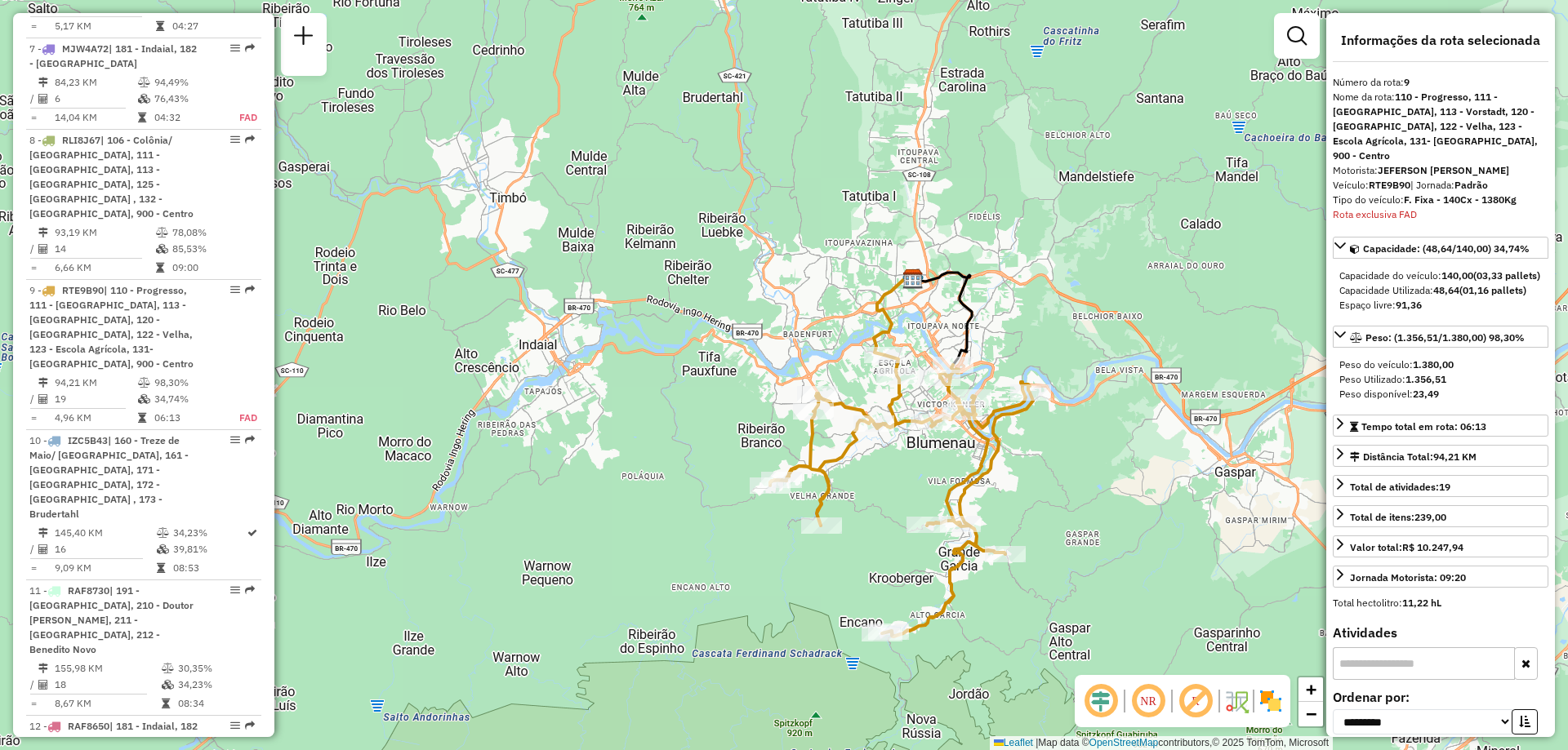
drag, startPoint x: 1080, startPoint y: 550, endPoint x: 989, endPoint y: 465, distance: 124.5
click at [1012, 488] on div "Janela de atendimento Grade de atendimento Capacidade Transportadoras Veículos …" at bounding box center [784, 375] width 1568 height 750
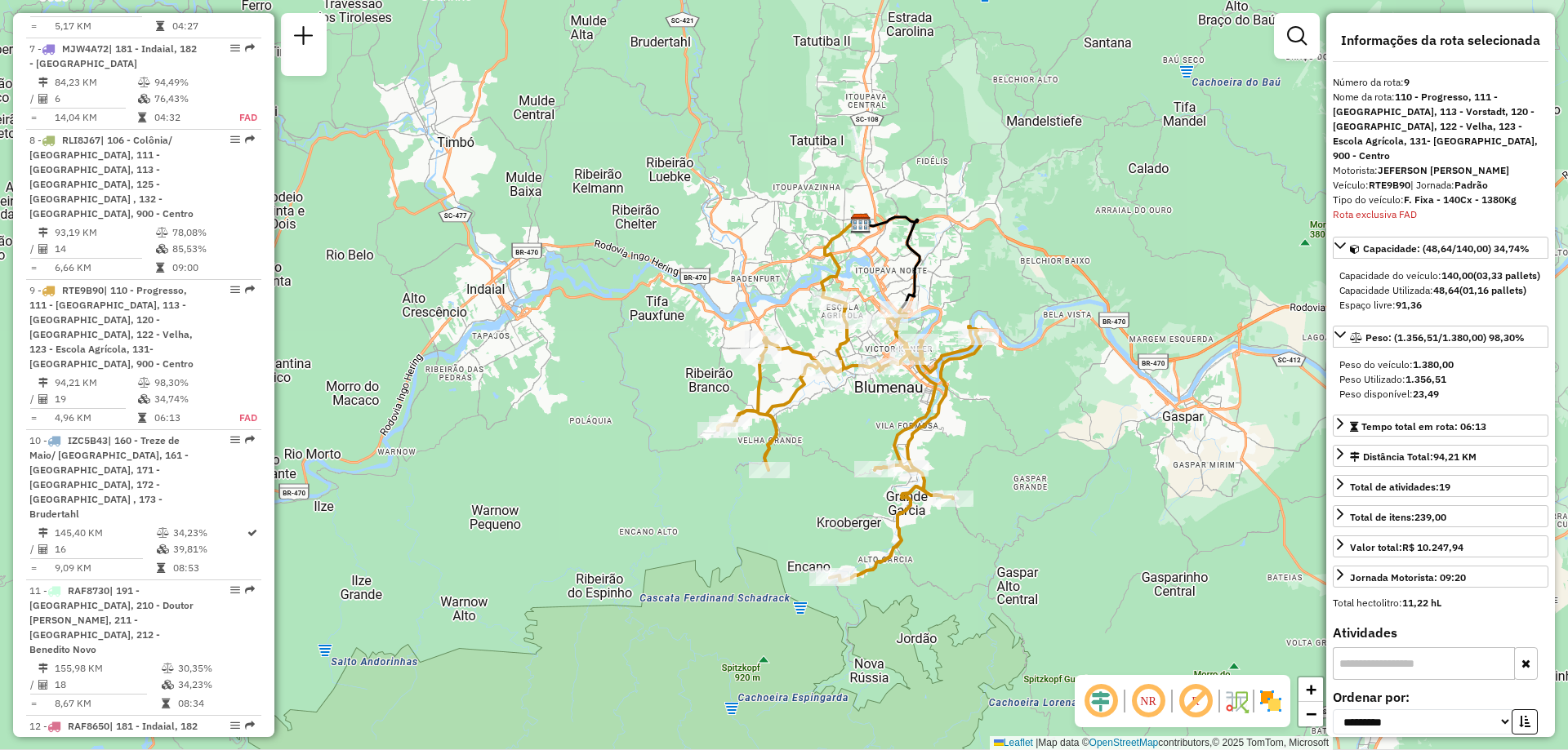
click at [989, 465] on div "Janela de atendimento Grade de atendimento Capacidade Transportadoras Veículos …" at bounding box center [784, 375] width 1568 height 750
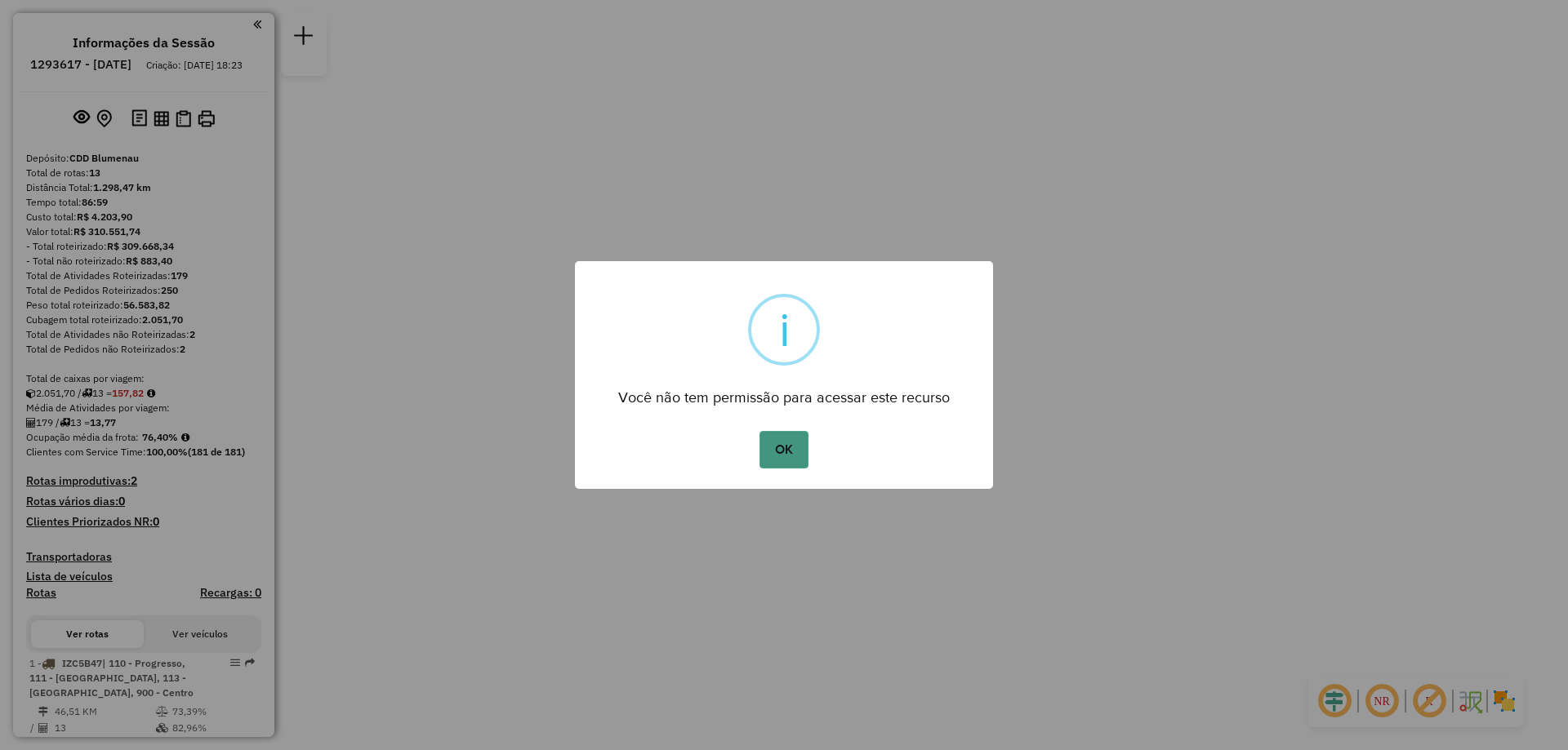
click at [795, 435] on button "OK" at bounding box center [783, 450] width 48 height 38
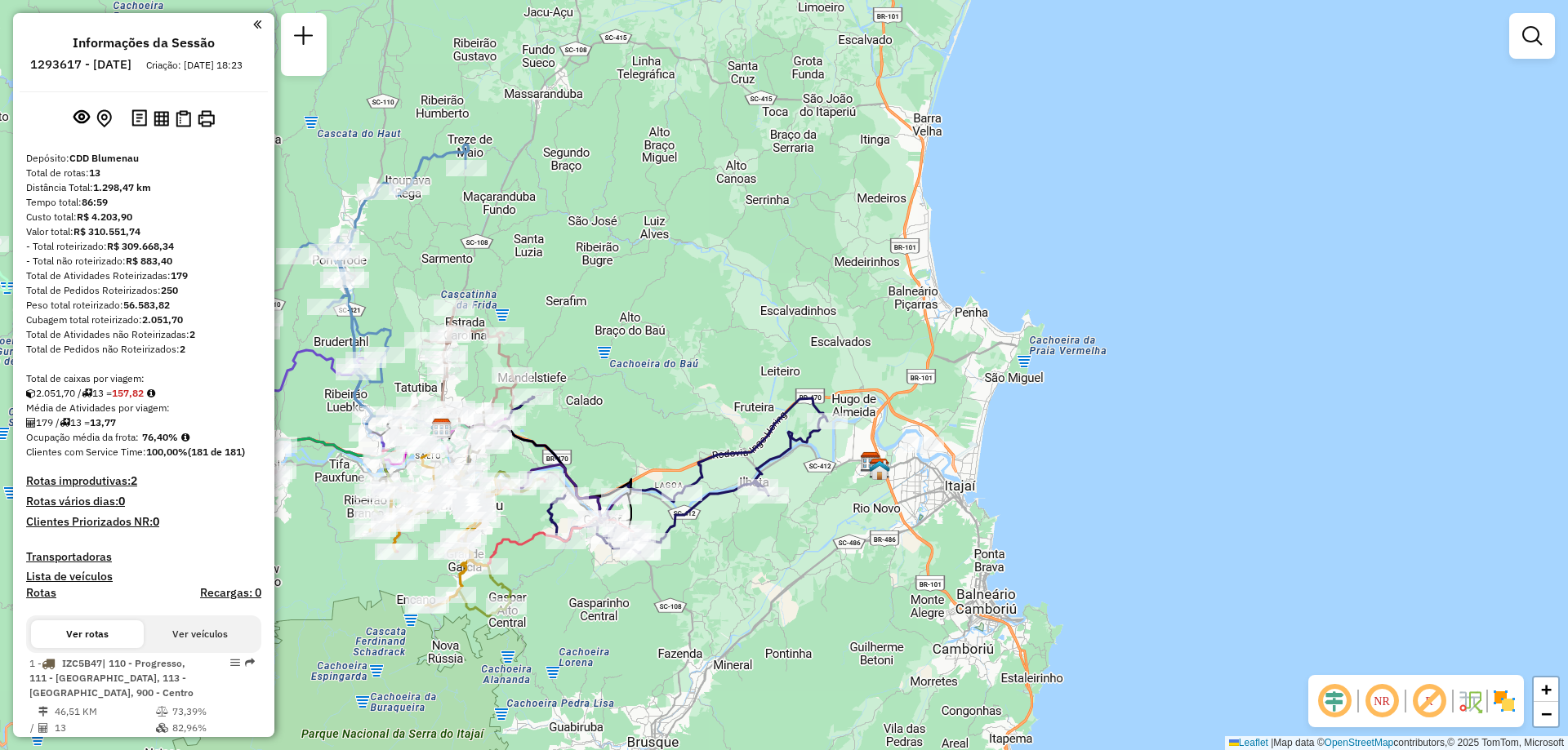
drag, startPoint x: 745, startPoint y: 391, endPoint x: 784, endPoint y: 362, distance: 48.6
click at [784, 362] on div "Janela de atendimento Grade de atendimento Capacidade Transportadoras Veículos …" at bounding box center [784, 375] width 1568 height 750
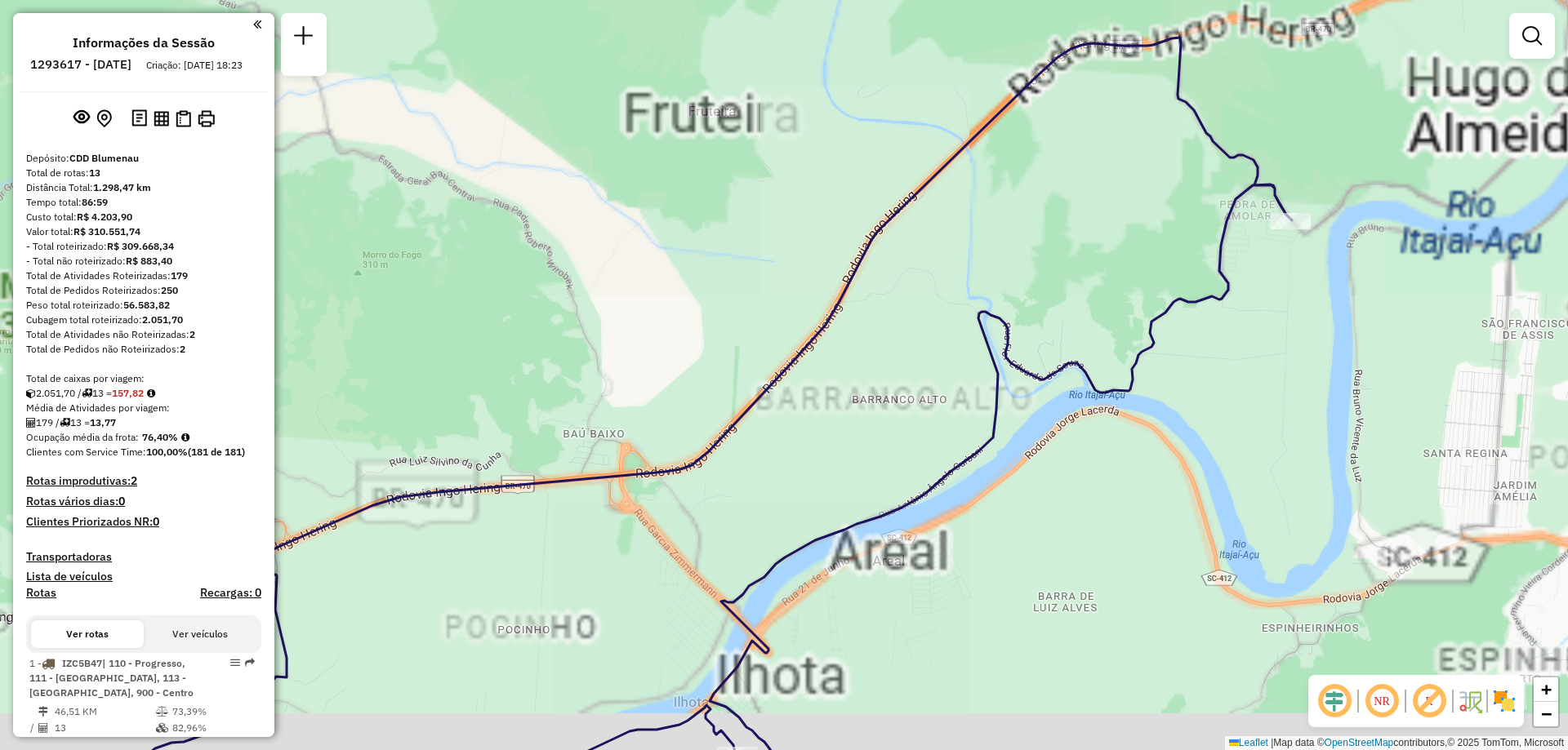
drag, startPoint x: 656, startPoint y: 362, endPoint x: 613, endPoint y: 318, distance: 61.5
click at [613, 318] on div "Janela de atendimento Grade de atendimento Capacidade Transportadoras Veículos …" at bounding box center [784, 375] width 1568 height 750
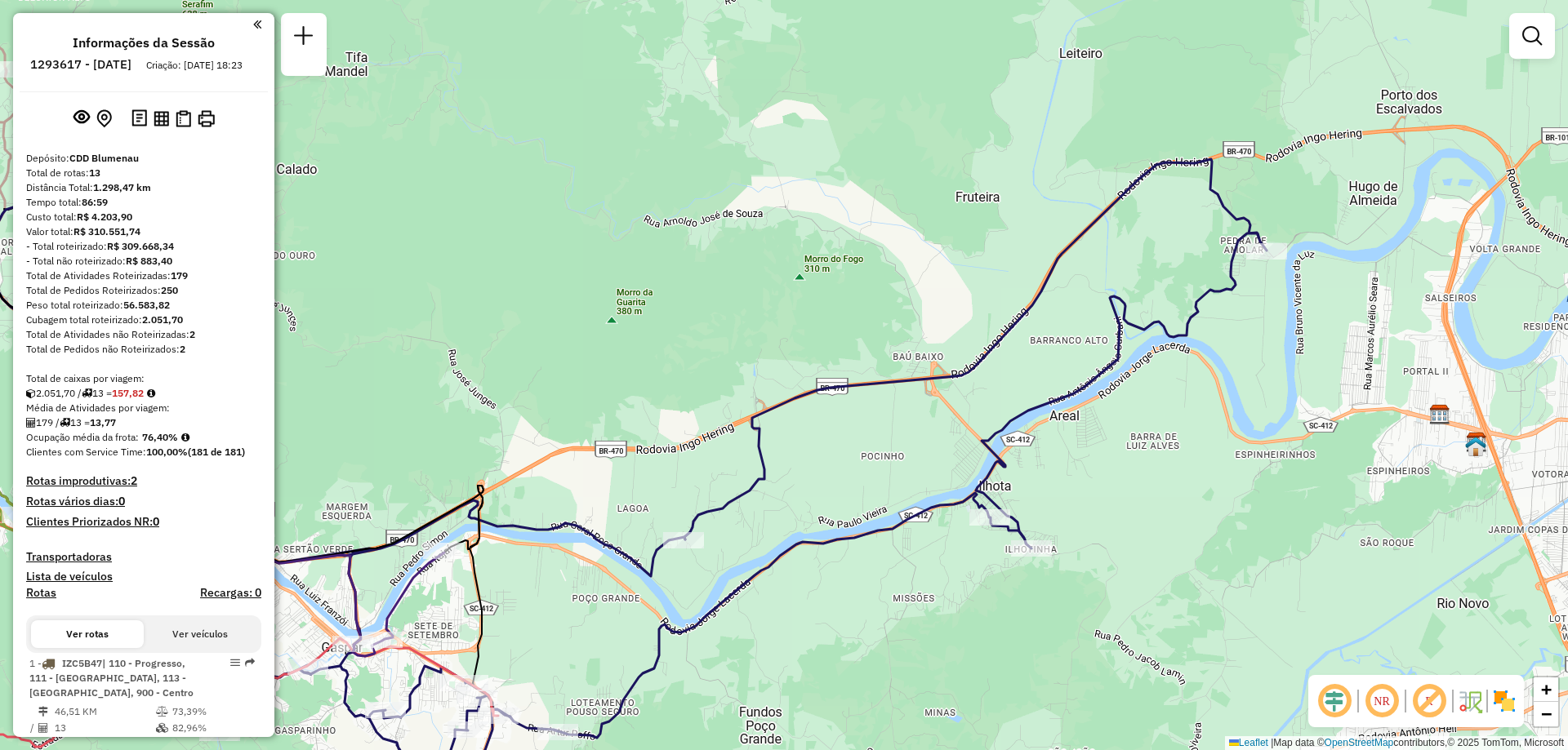
click at [1216, 456] on div "Janela de atendimento Grade de atendimento Capacidade Transportadoras Veículos …" at bounding box center [784, 375] width 1568 height 750
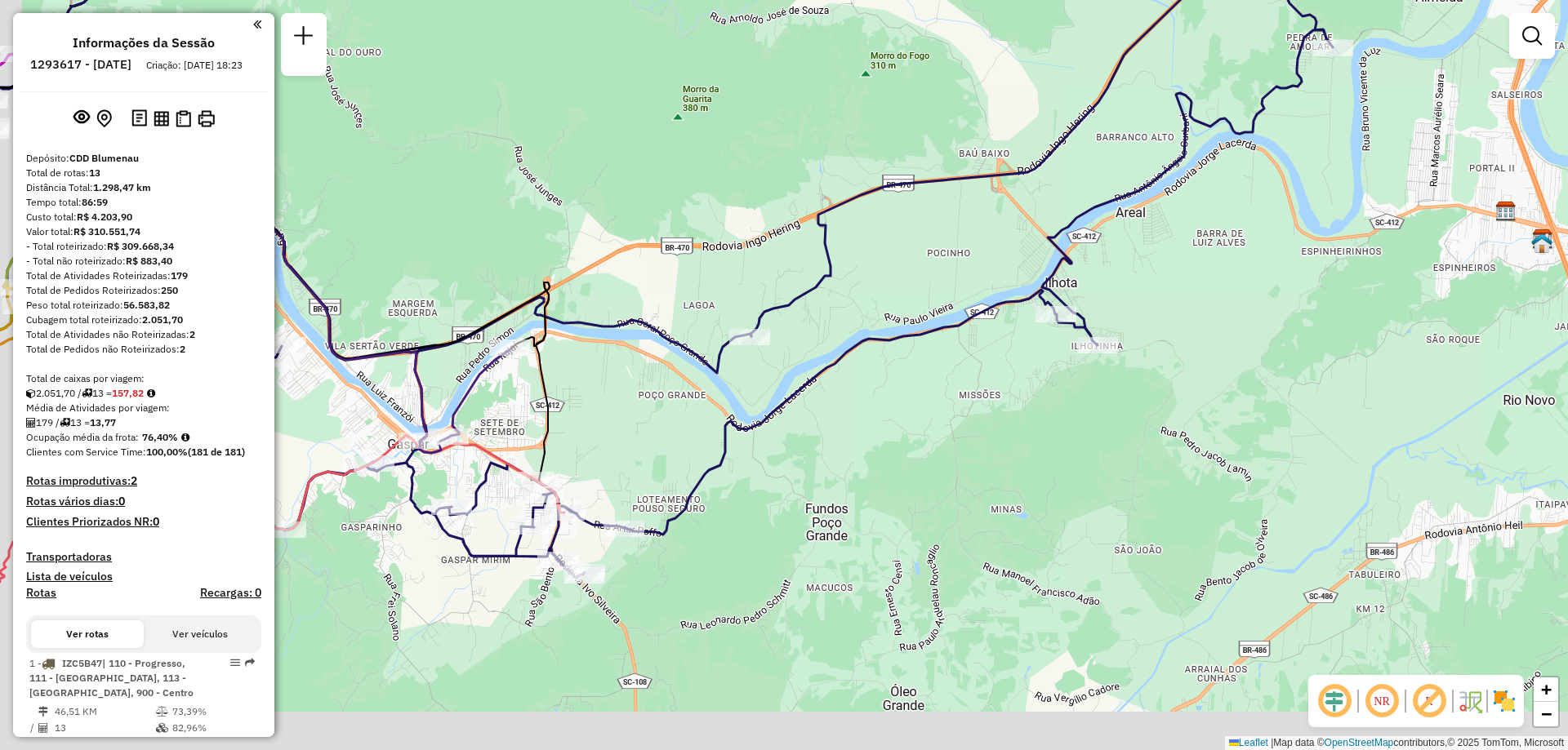
drag, startPoint x: 760, startPoint y: 600, endPoint x: 827, endPoint y: 397, distance: 213.8
click at [827, 397] on div "Janela de atendimento Grade de atendimento Capacidade Transportadoras Veículos …" at bounding box center [784, 375] width 1568 height 750
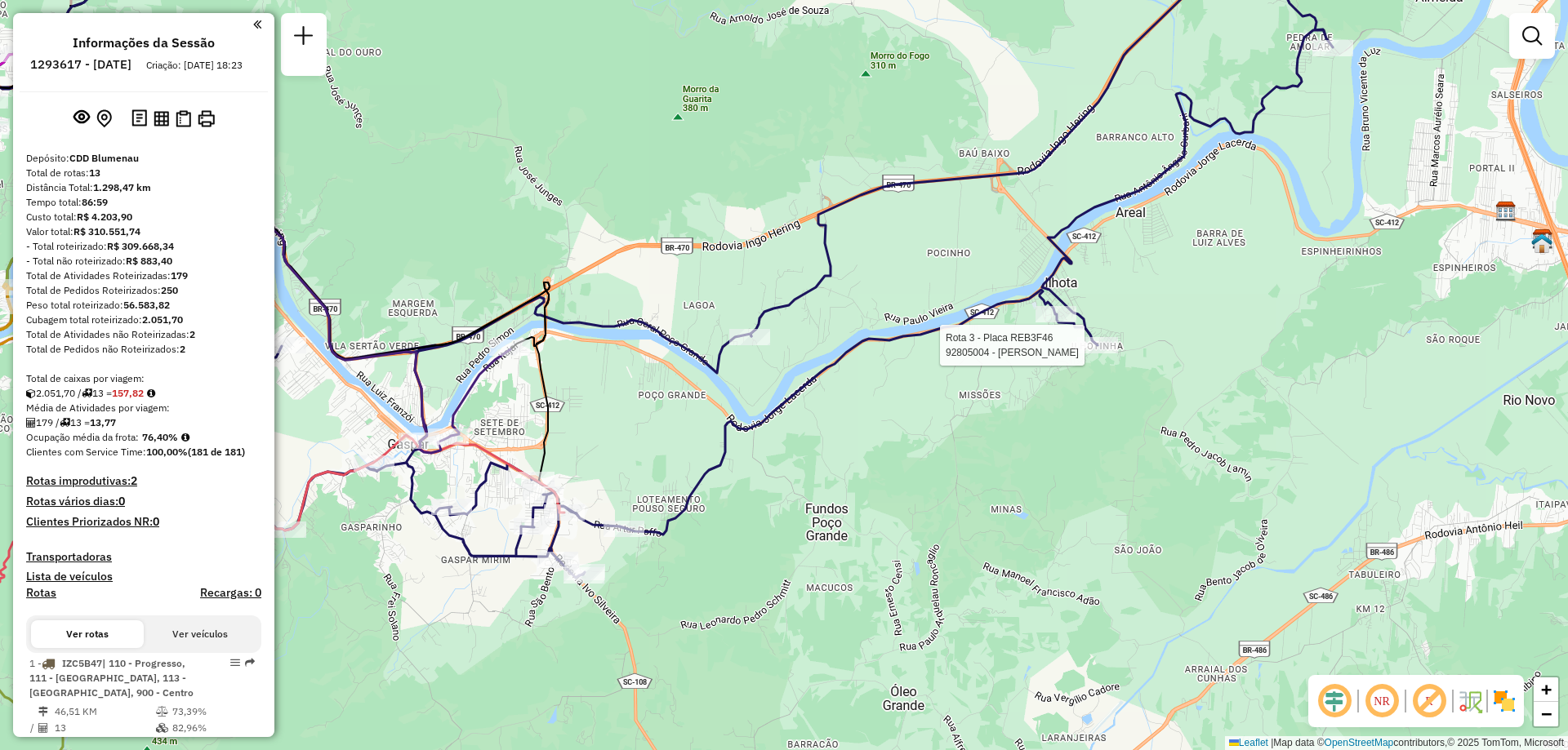
select select "**********"
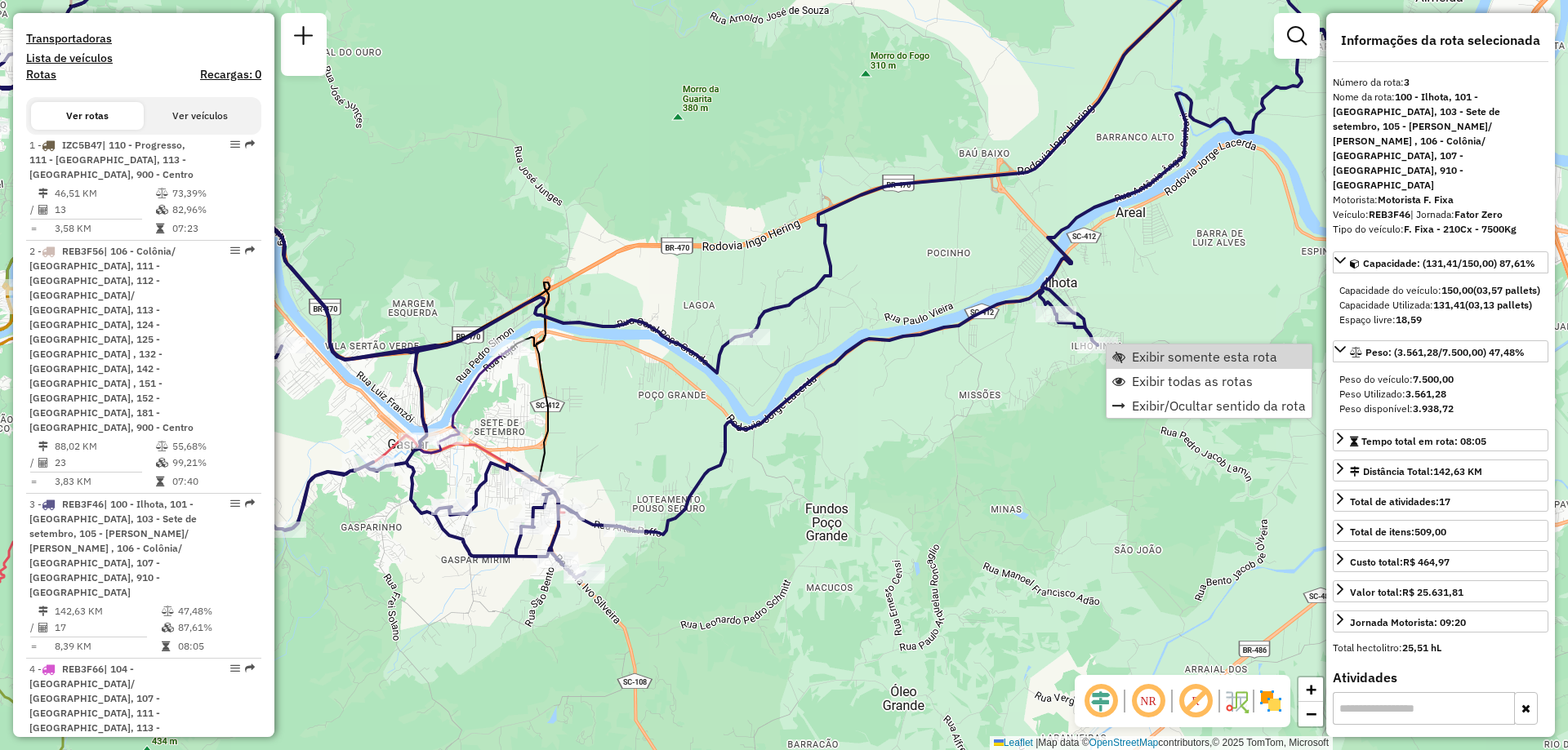
click at [1156, 360] on span "Exibir somente esta rota" at bounding box center [1204, 357] width 145 height 13
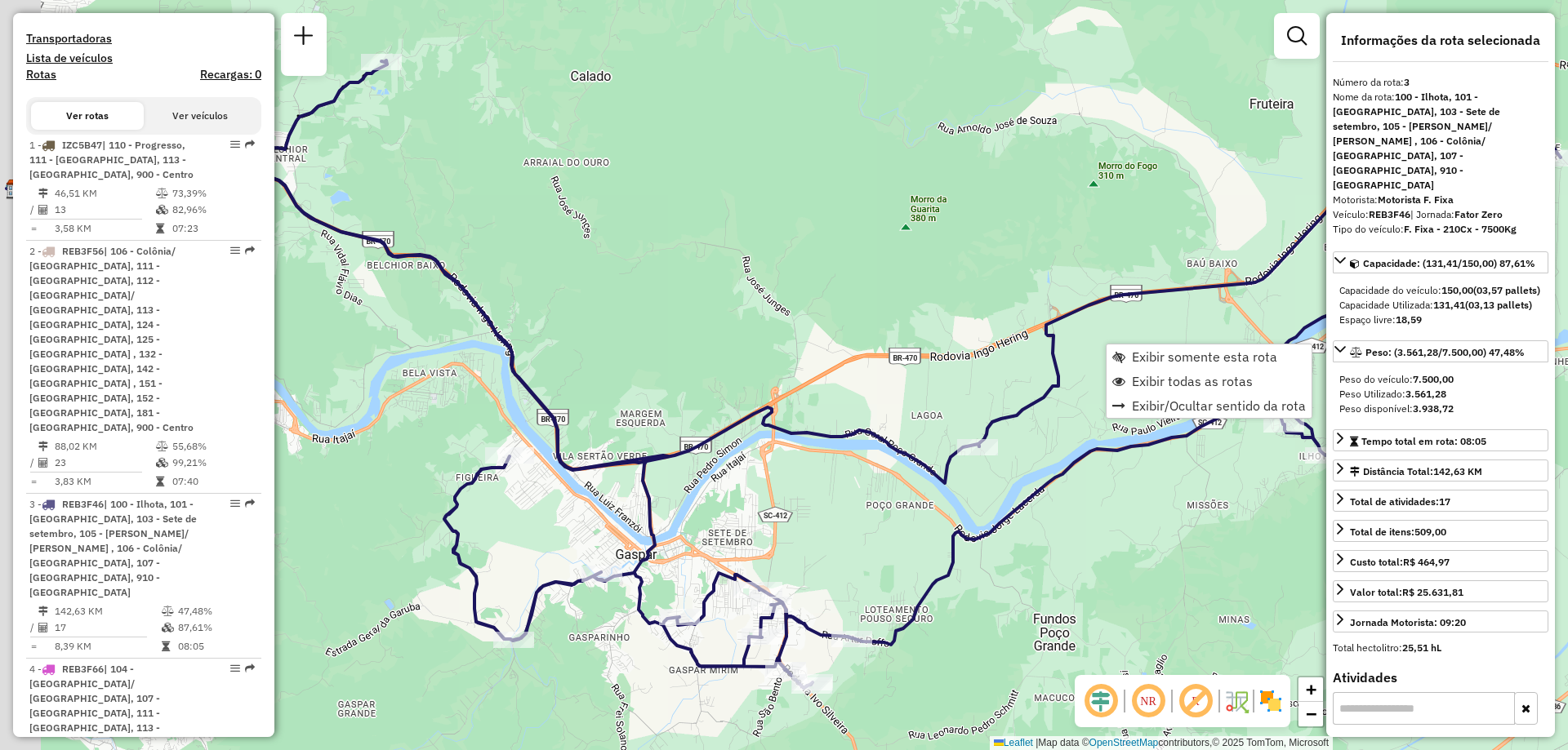
scroll to position [940, 0]
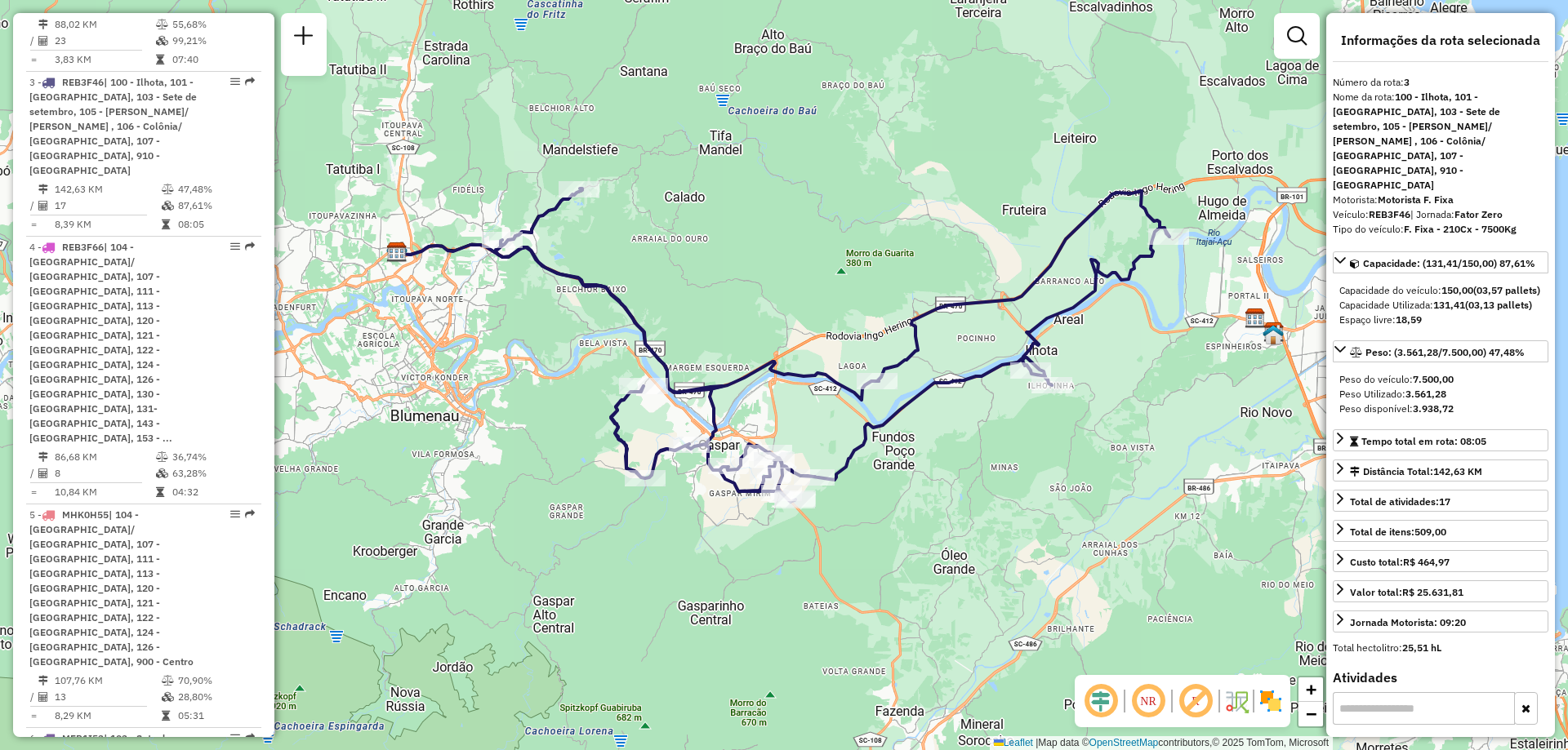
drag, startPoint x: 1058, startPoint y: 551, endPoint x: 918, endPoint y: 434, distance: 182.5
click at [918, 434] on div "Janela de atendimento Grade de atendimento Capacidade Transportadoras Veículos …" at bounding box center [784, 375] width 1568 height 750
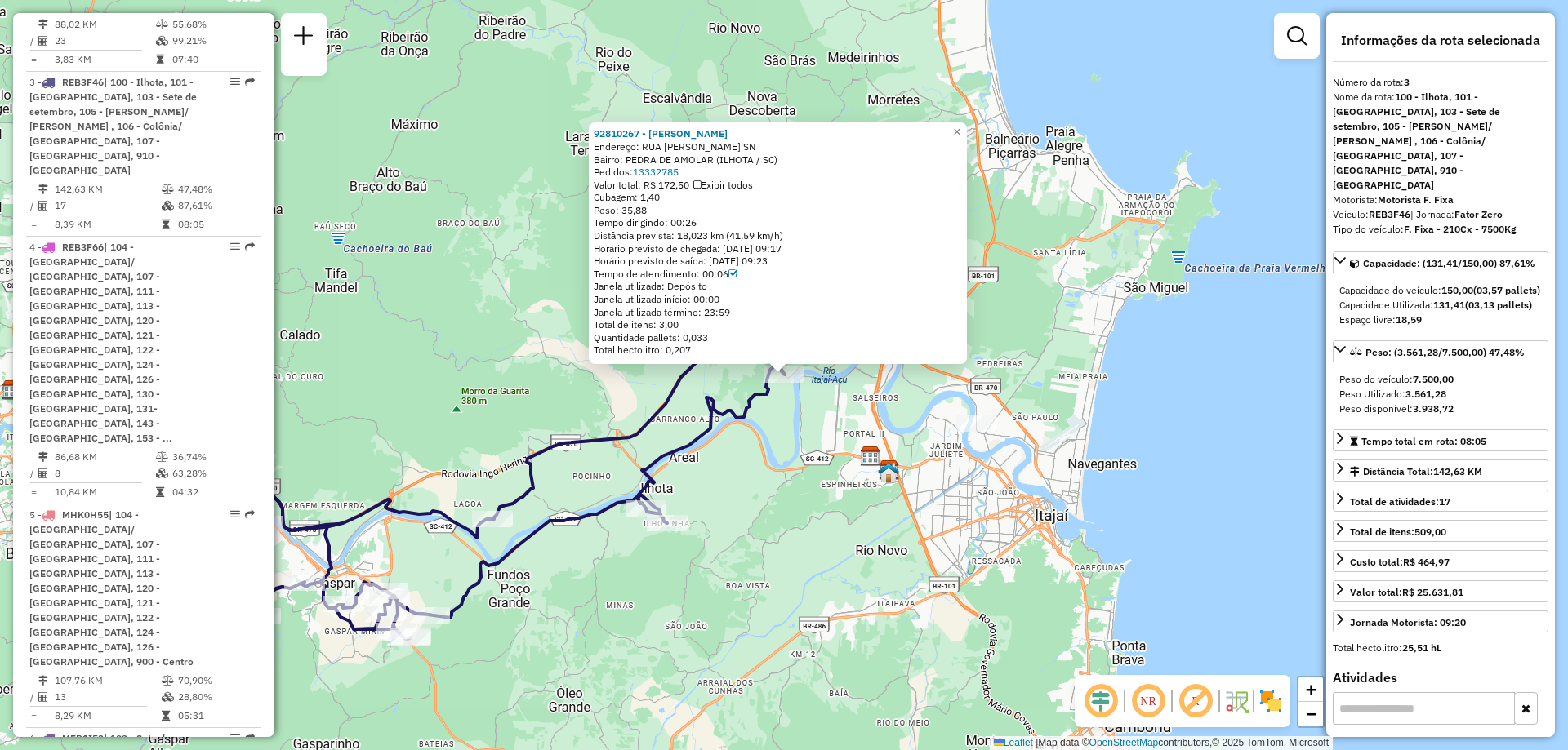
drag, startPoint x: 633, startPoint y: 132, endPoint x: 879, endPoint y: 242, distance: 269.5
click at [927, 274] on div "Tempo de atendimento: 00:06" at bounding box center [777, 275] width 368 height 13
click at [718, 133] on strong "92810267 - BARBEARIA BORGES" at bounding box center [661, 133] width 134 height 12
